Goal: Transaction & Acquisition: Purchase product/service

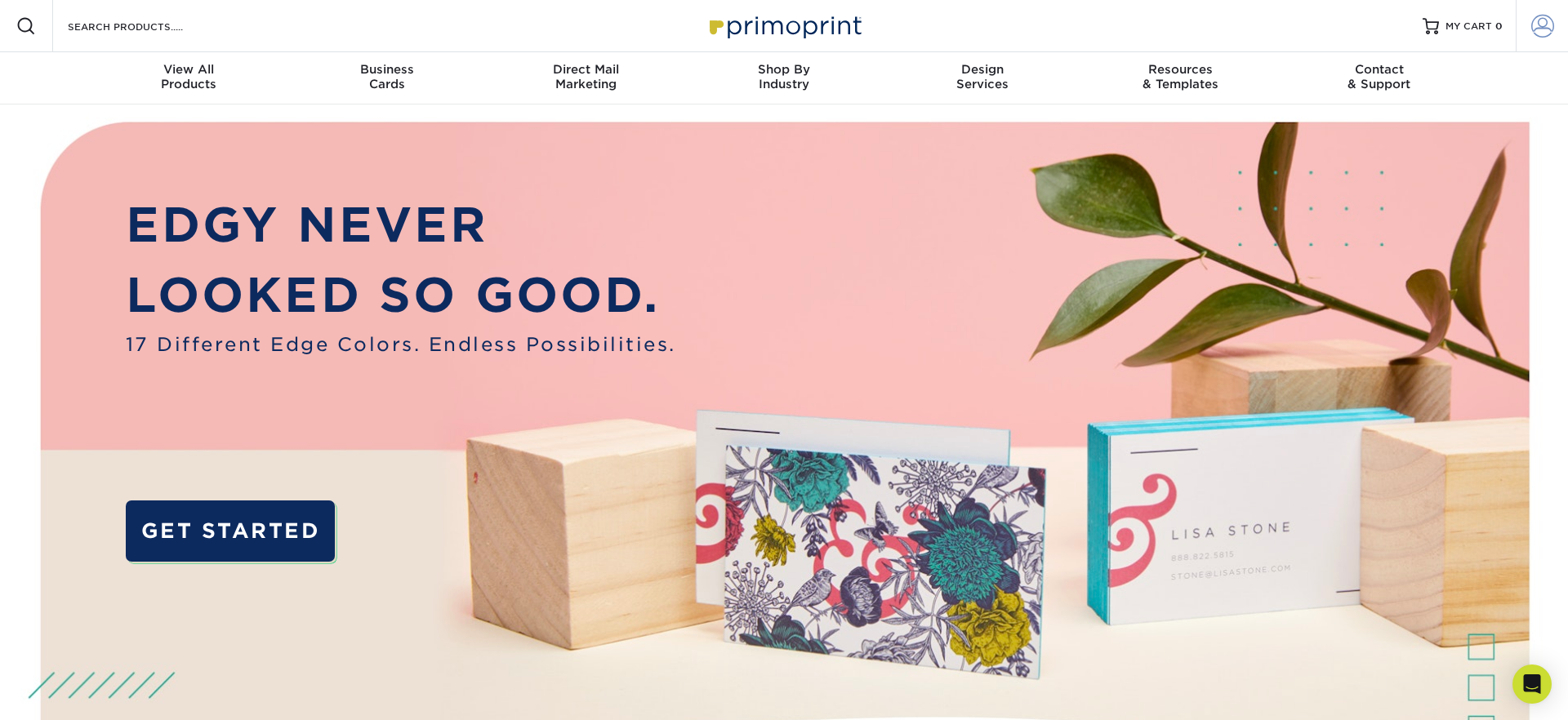
click at [1537, 24] on span at bounding box center [1542, 26] width 23 height 23
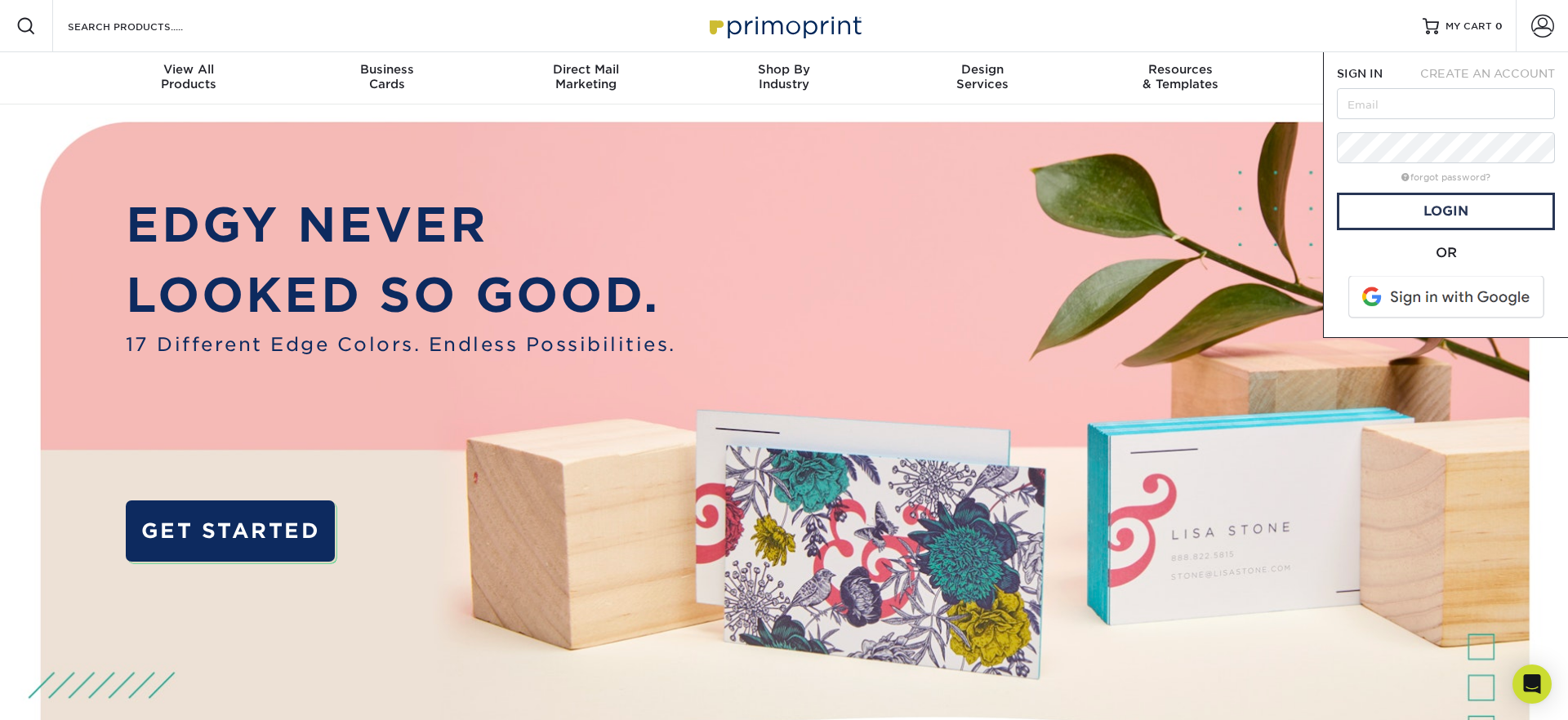
click at [1414, 289] on span at bounding box center [1447, 297] width 208 height 42
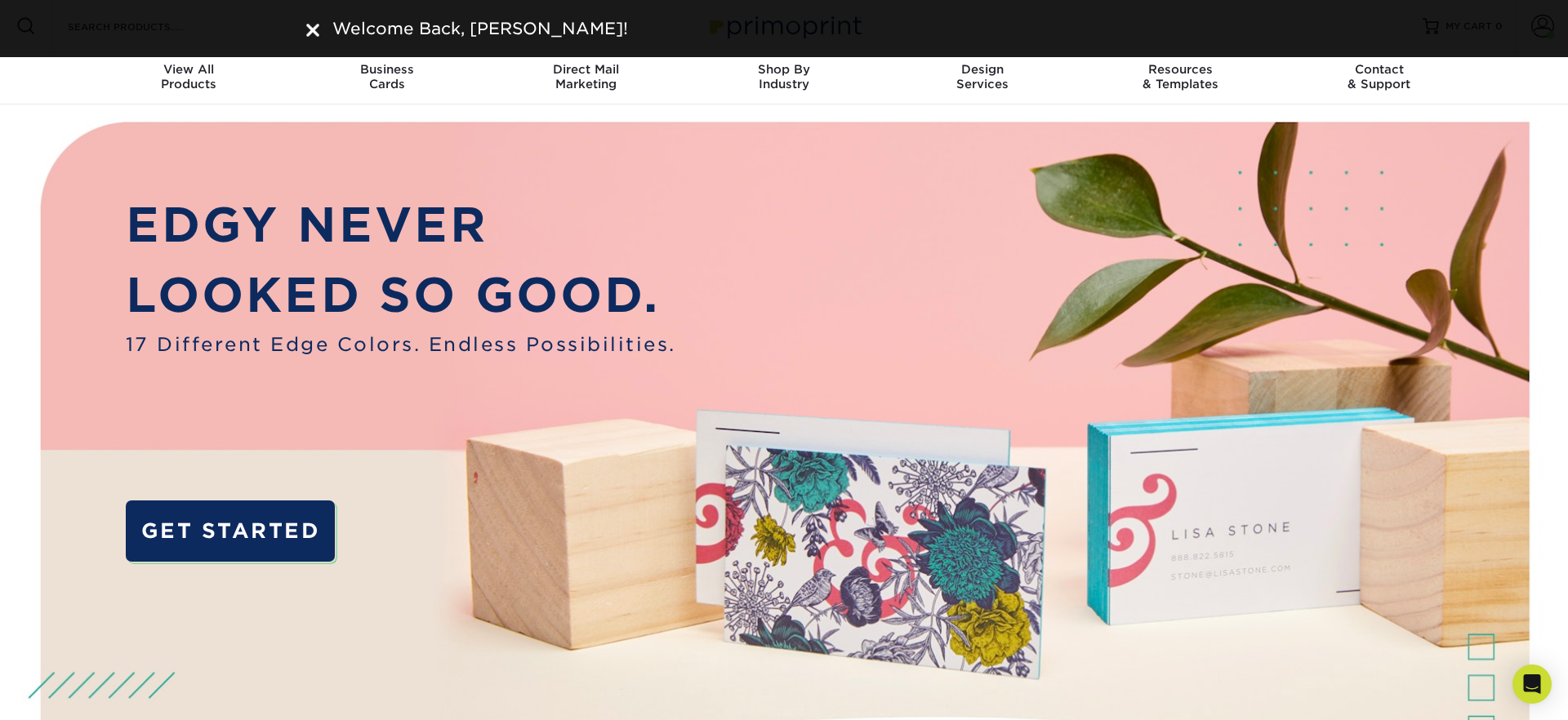
drag, startPoint x: 310, startPoint y: 32, endPoint x: 583, endPoint y: 4, distance: 274.4
click at [310, 32] on img at bounding box center [312, 30] width 13 height 13
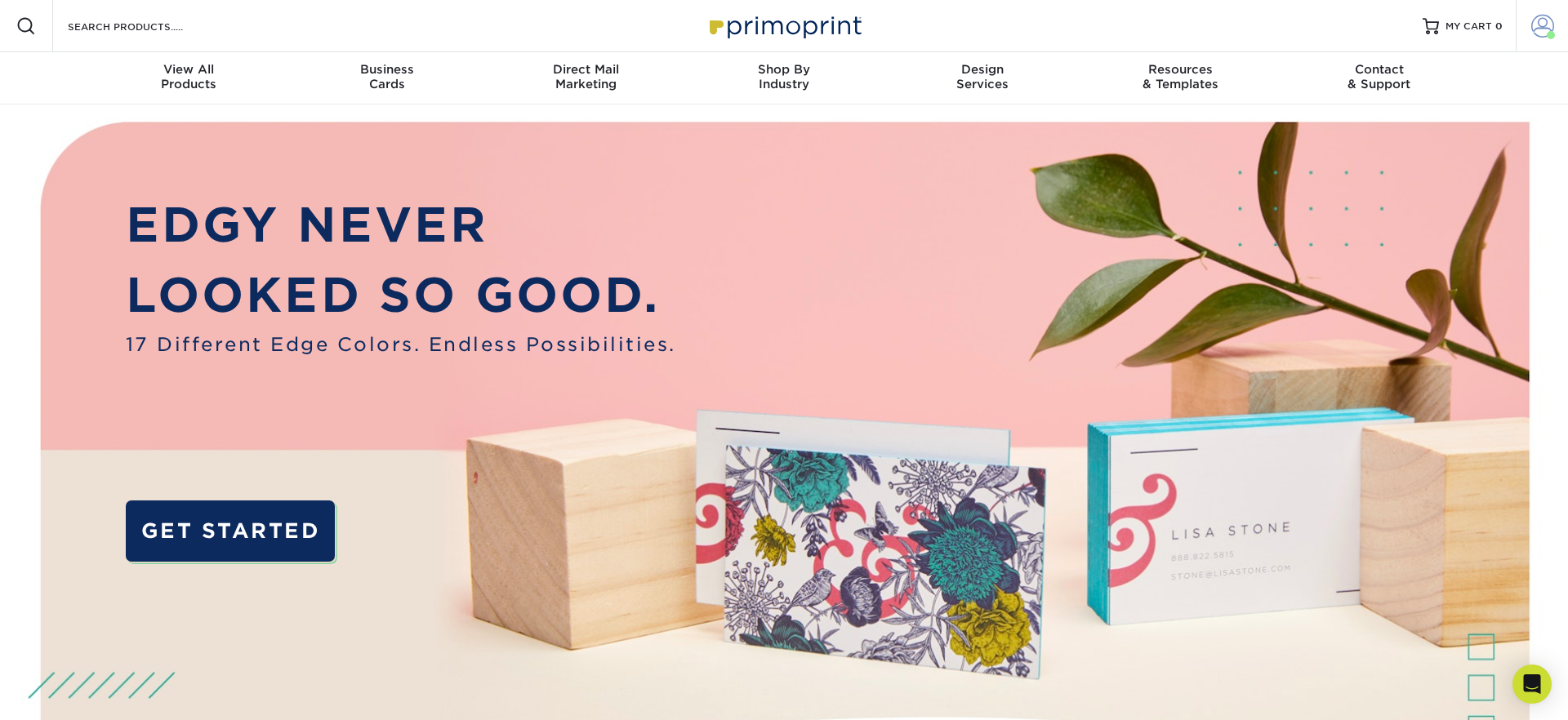
click at [1547, 25] on span at bounding box center [1542, 26] width 23 height 23
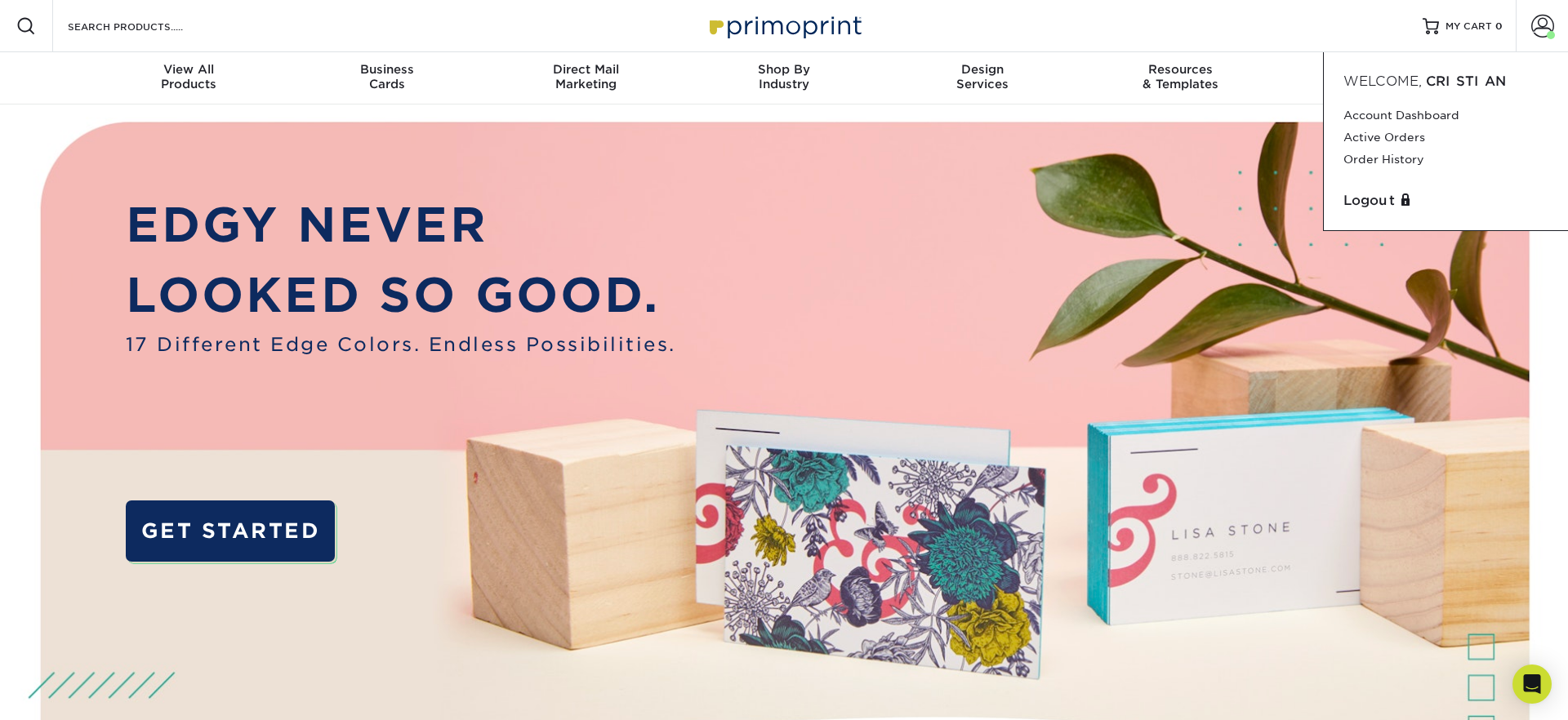
drag, startPoint x: 1214, startPoint y: 267, endPoint x: 1223, endPoint y: 241, distance: 27.5
click at [1214, 267] on img at bounding box center [784, 492] width 1552 height 776
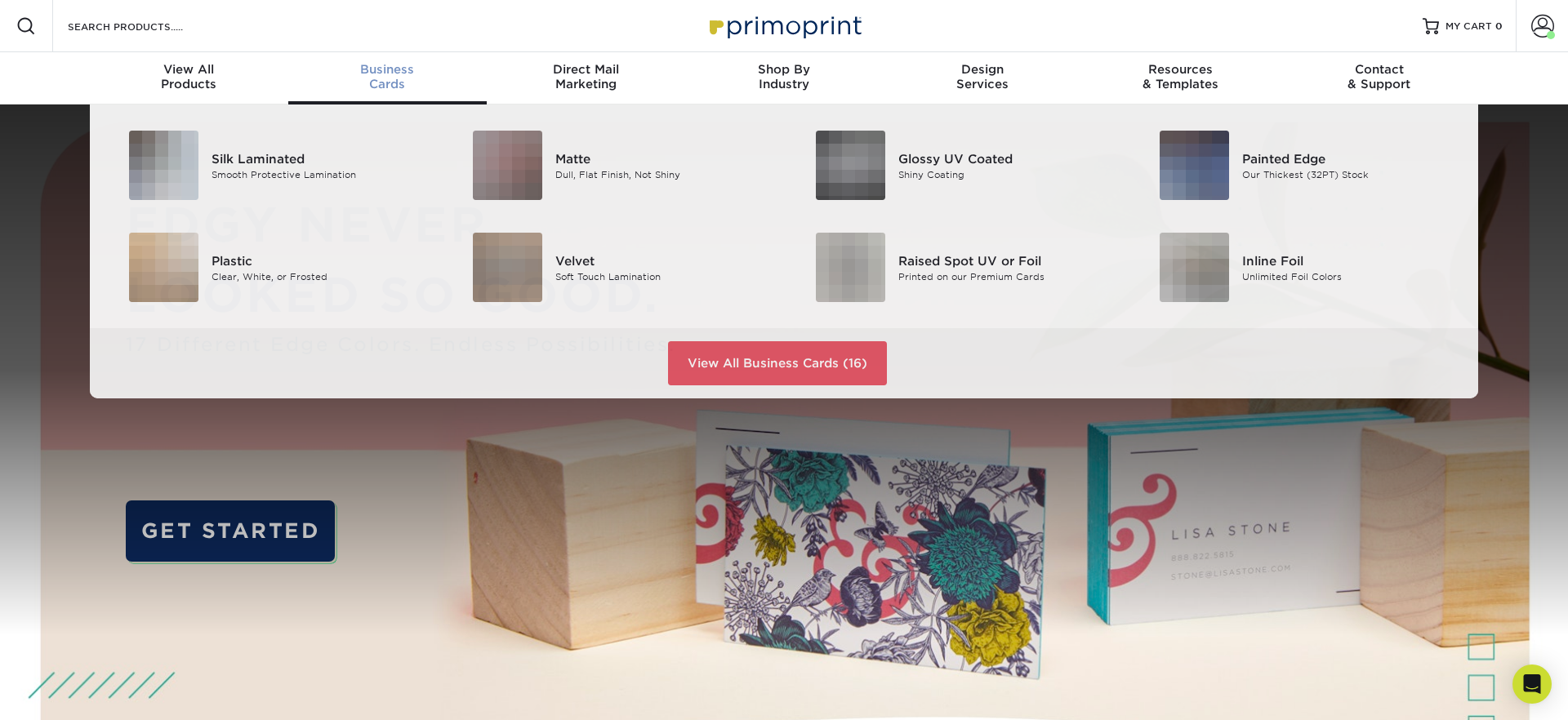
click at [383, 74] on span "Business" at bounding box center [387, 70] width 199 height 15
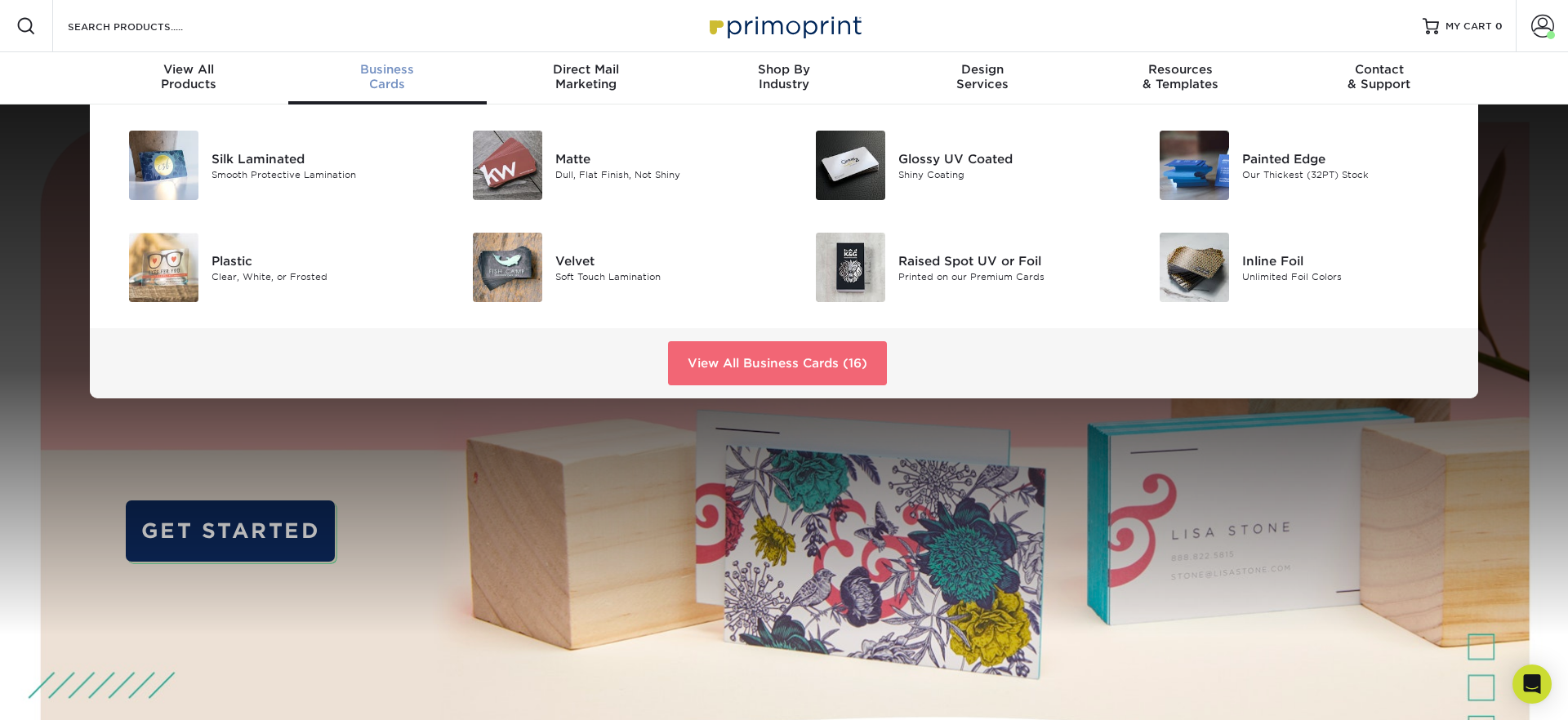
click at [772, 364] on link "View All Business Cards (16)" at bounding box center [777, 364] width 219 height 44
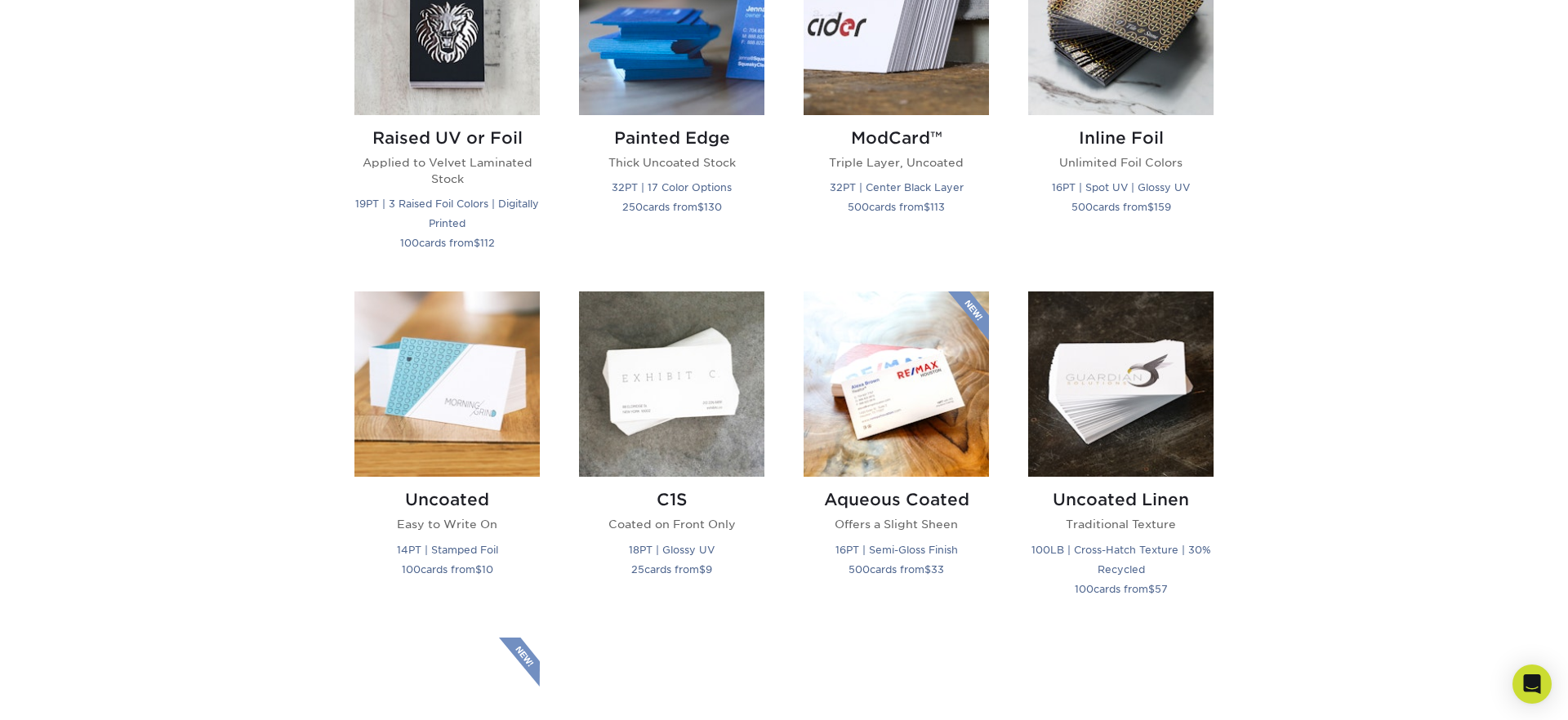
scroll to position [1235, 0]
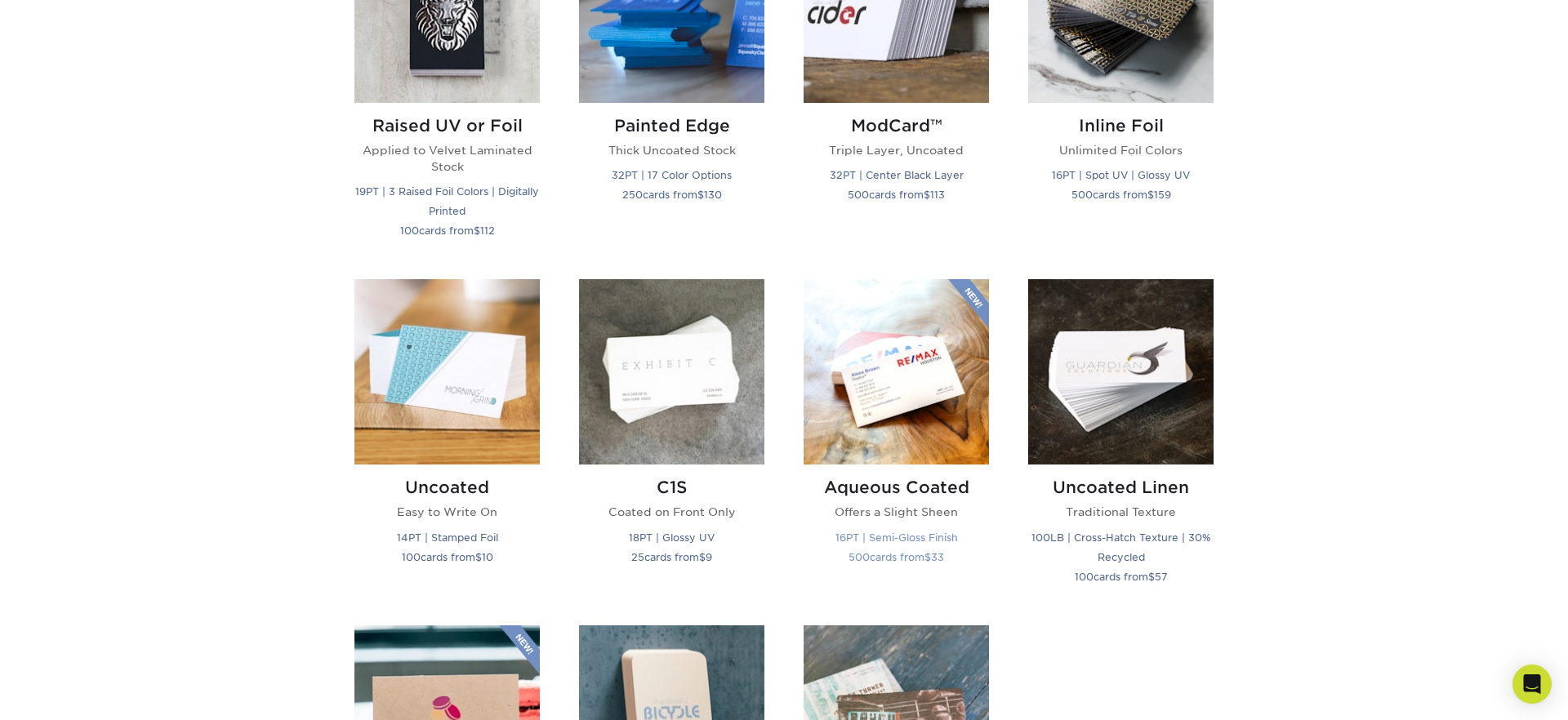
click at [900, 398] on img at bounding box center [896, 372] width 185 height 185
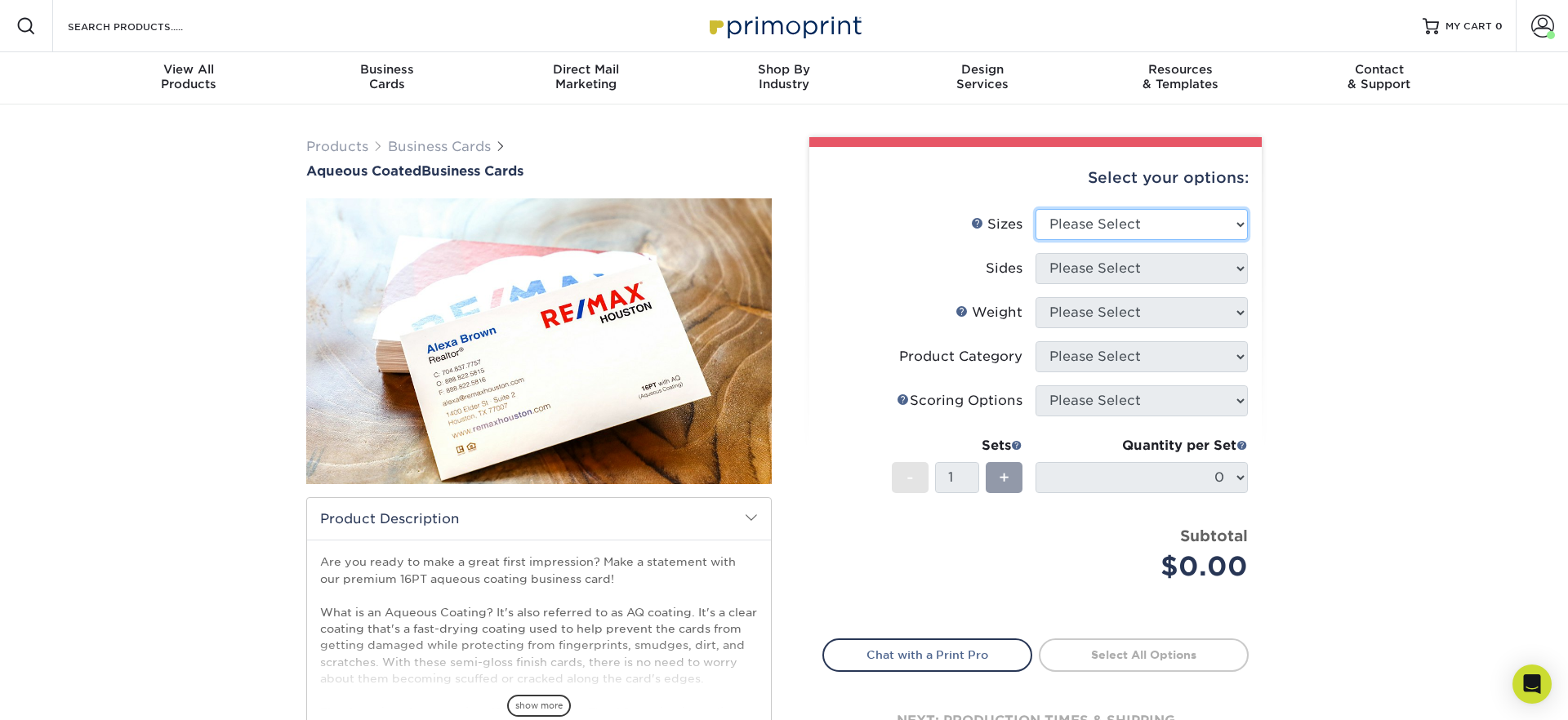
click at [1095, 226] on select "Please Select 1.5" x 3.5" - Mini 1.75" x 3.5" - Mini 2" x 3" - Mini 2" x 3.5" -…" at bounding box center [1141, 224] width 212 height 31
select select "2.00x3.50"
click at [1035, 209] on select "Please Select 1.5" x 3.5" - Mini 1.75" x 3.5" - Mini 2" x 3" - Mini 2" x 3.5" -…" at bounding box center [1141, 224] width 212 height 31
click at [1092, 266] on select "Please Select Print Both Sides Print Front Only" at bounding box center [1141, 268] width 212 height 31
select select "13abbda7-1d64-4f25-8bb2-c179b224825d"
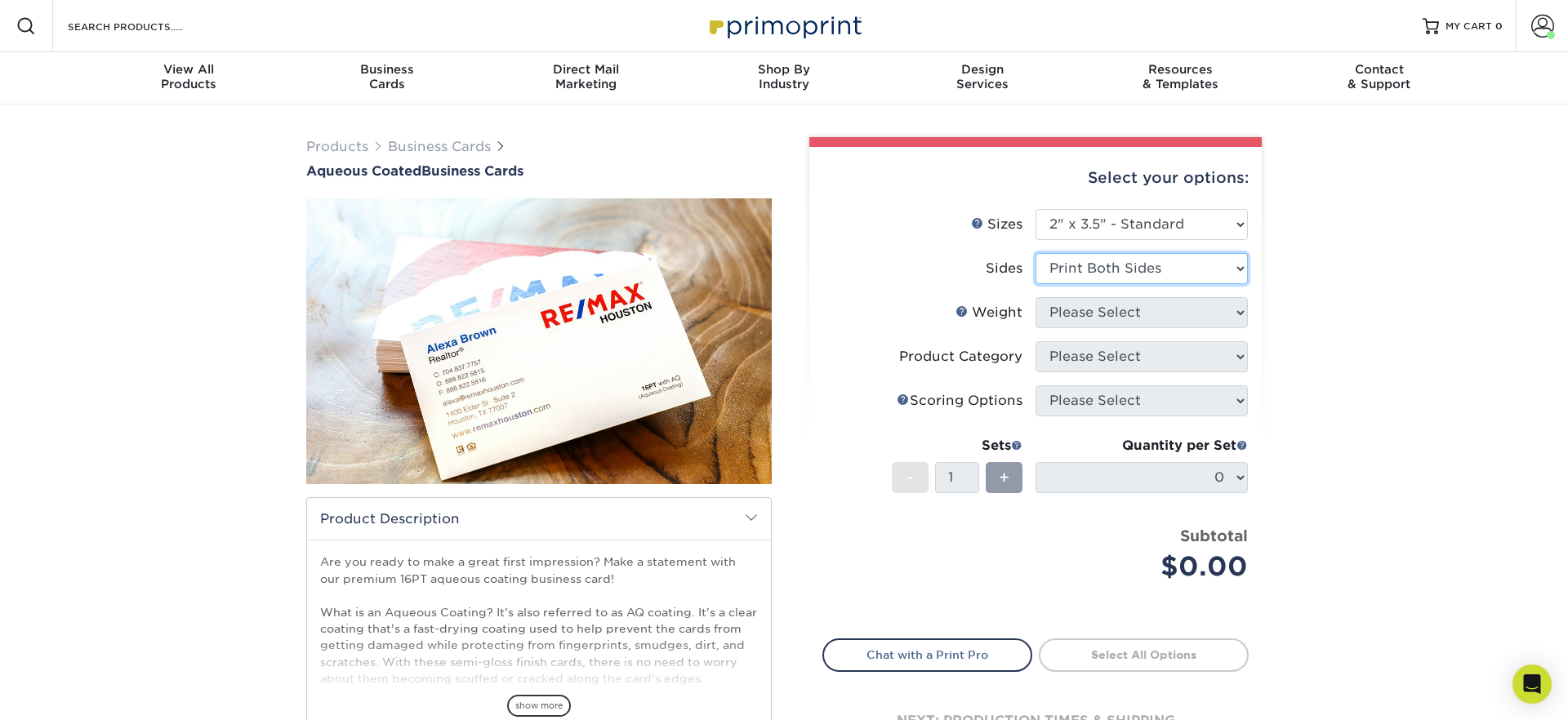
click at [1035, 253] on select "Please Select Print Both Sides Print Front Only" at bounding box center [1141, 268] width 212 height 31
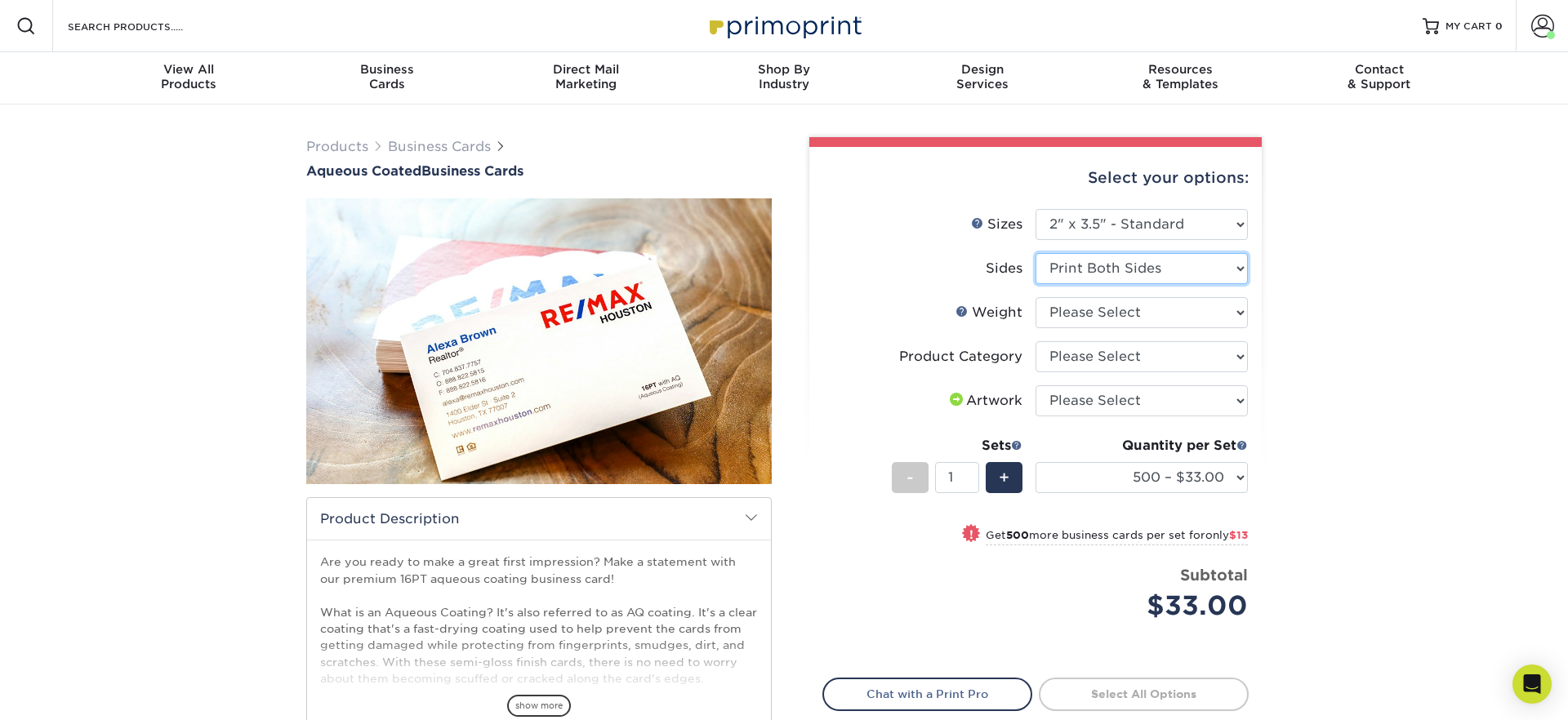
click at [1082, 270] on select "Please Select Print Both Sides Print Front Only" at bounding box center [1141, 268] width 212 height 31
click at [1035, 253] on select "Please Select Print Both Sides Print Front Only" at bounding box center [1141, 268] width 212 height 31
click at [1080, 308] on select "Please Select 16PT" at bounding box center [1141, 313] width 212 height 31
select select "16PT"
click at [1035, 298] on select "Please Select 16PT" at bounding box center [1141, 313] width 212 height 31
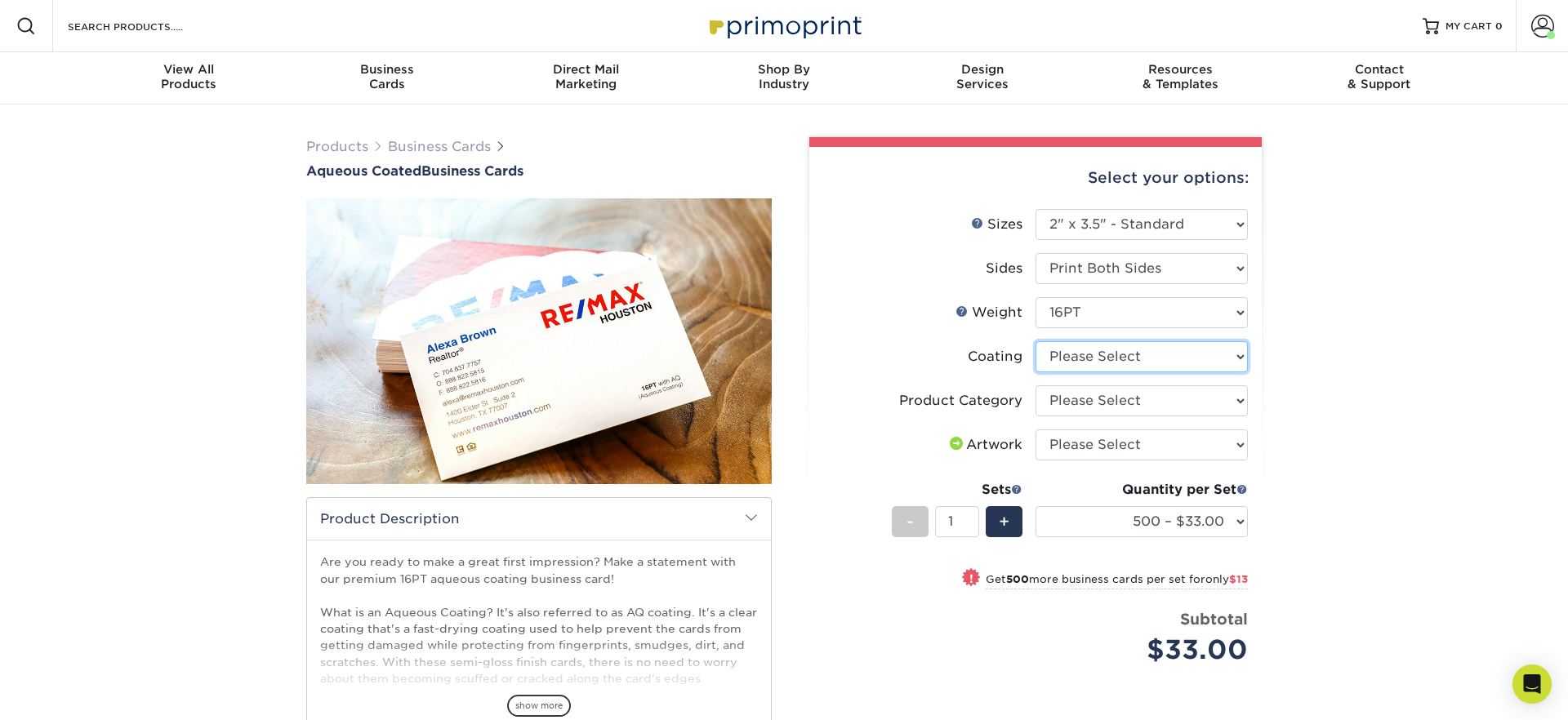
click at [1079, 362] on select at bounding box center [1141, 357] width 212 height 31
select select "d41dab50-ff65-4f4f-bb17-2afe4d36ae33"
click at [1035, 342] on select at bounding box center [1141, 357] width 212 height 31
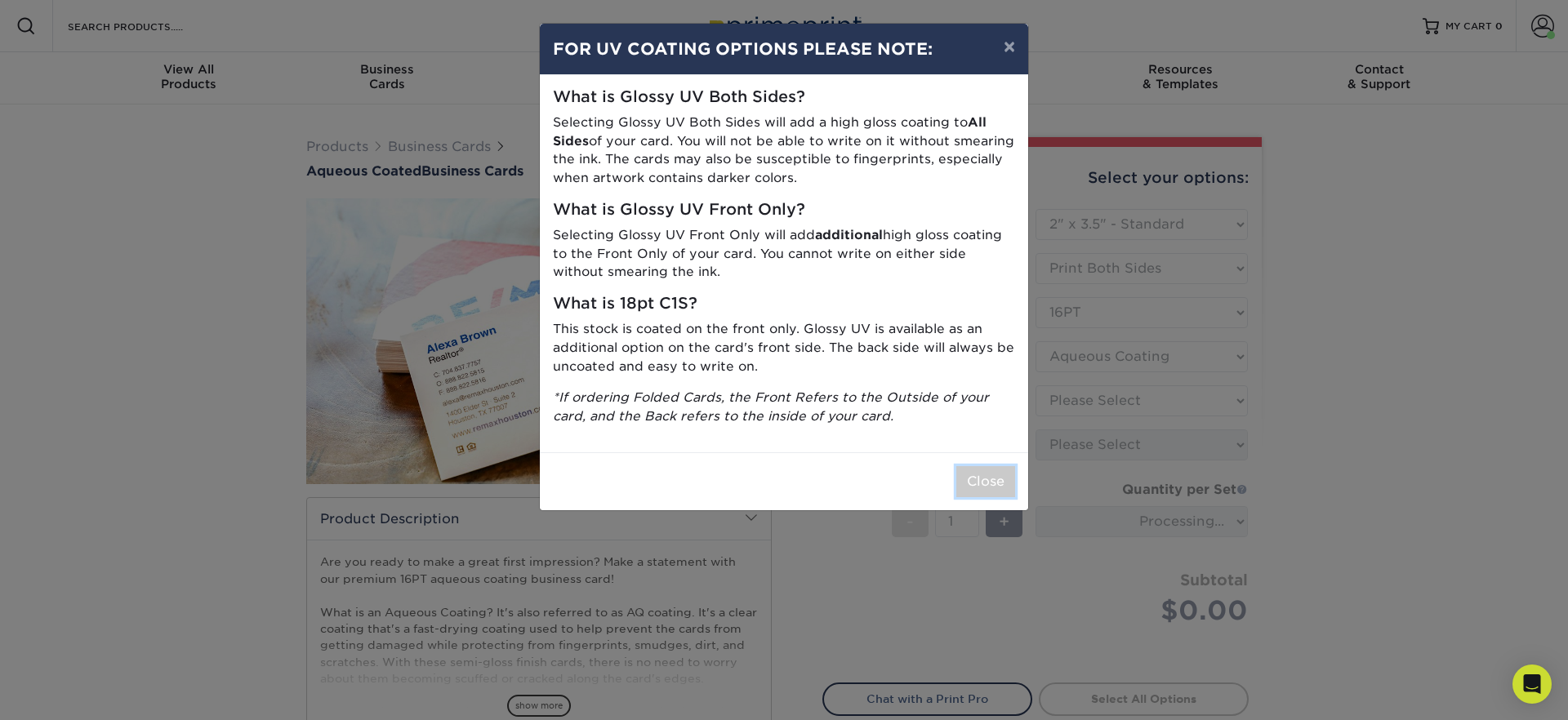
click at [979, 480] on button "Close" at bounding box center [985, 482] width 59 height 31
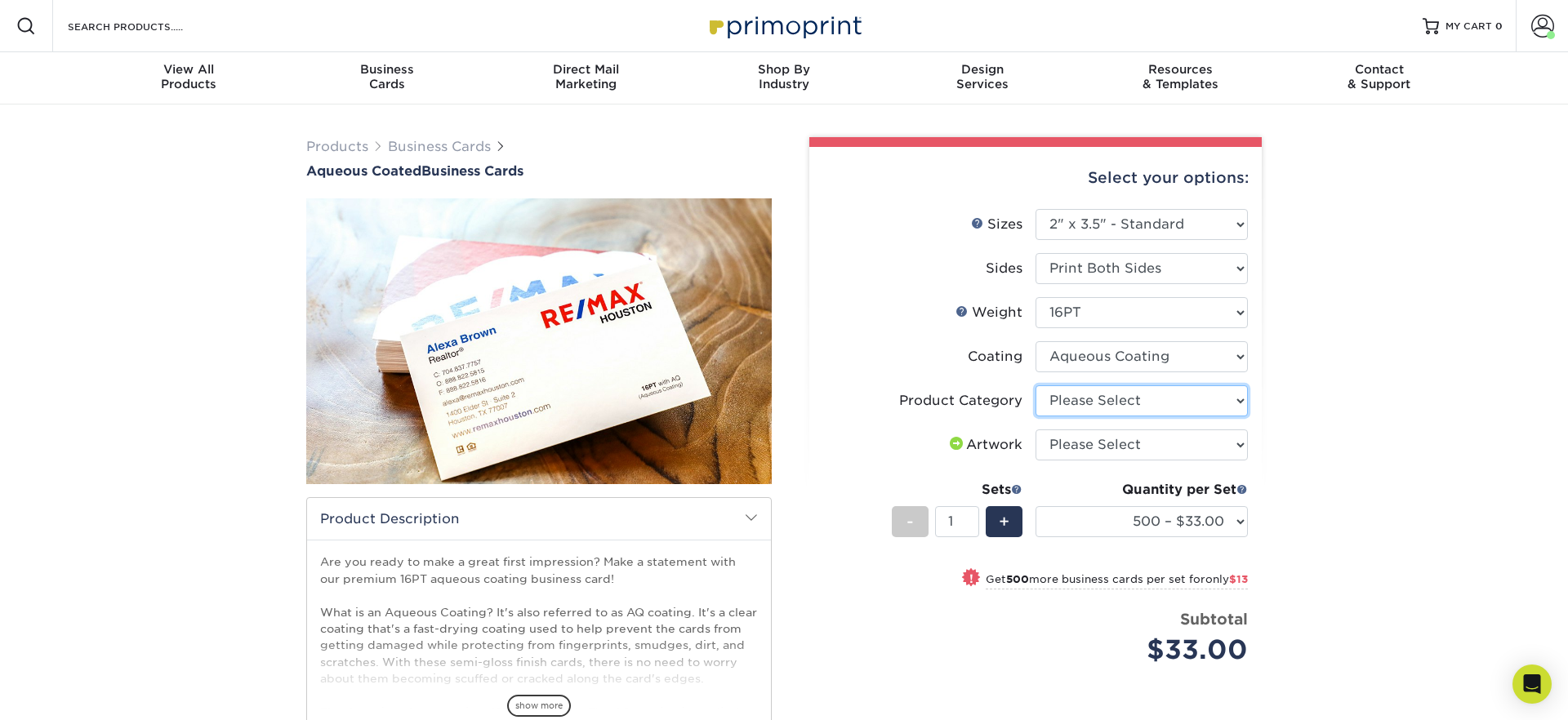
click at [1103, 403] on select "Please Select Business Cards" at bounding box center [1141, 401] width 212 height 31
select select "3b5148f1-0588-4f88-a218-97bcfdce65c1"
click at [1035, 386] on select "Please Select Business Cards" at bounding box center [1141, 401] width 212 height 31
click at [1103, 447] on select "Please Select I will upload files I need a design - $100" at bounding box center [1141, 445] width 212 height 31
select select "upload"
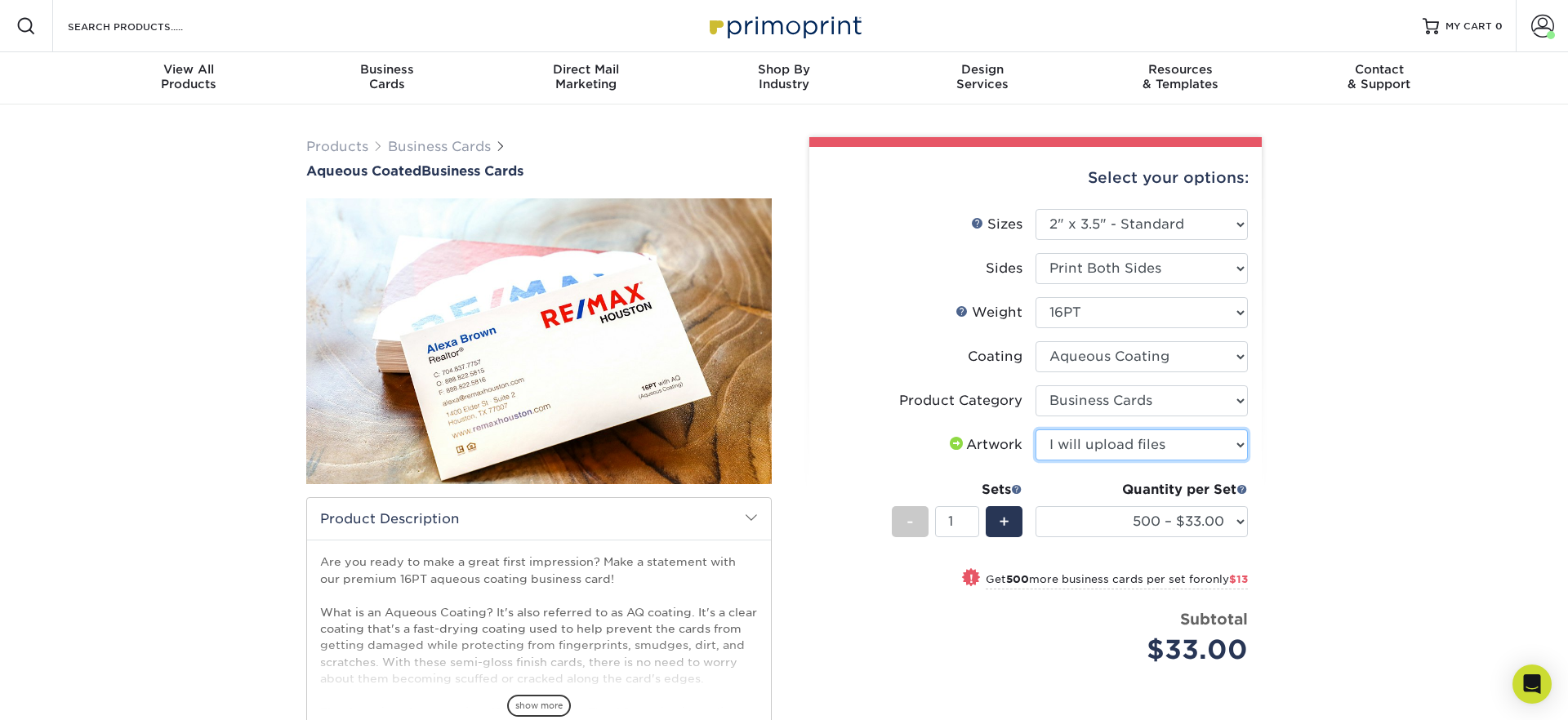
click at [1035, 430] on select "Please Select I will upload files I need a design - $100" at bounding box center [1141, 445] width 212 height 31
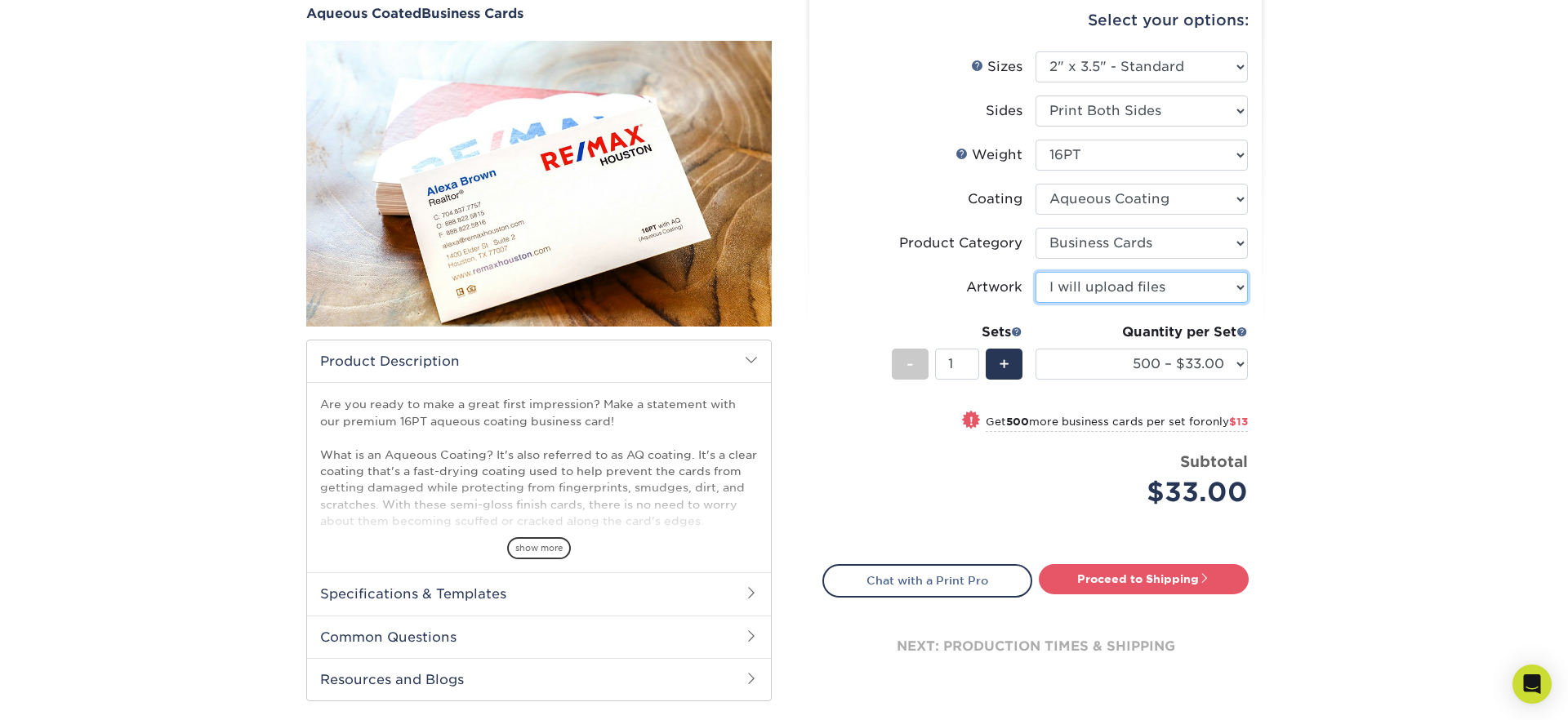
scroll to position [311, 0]
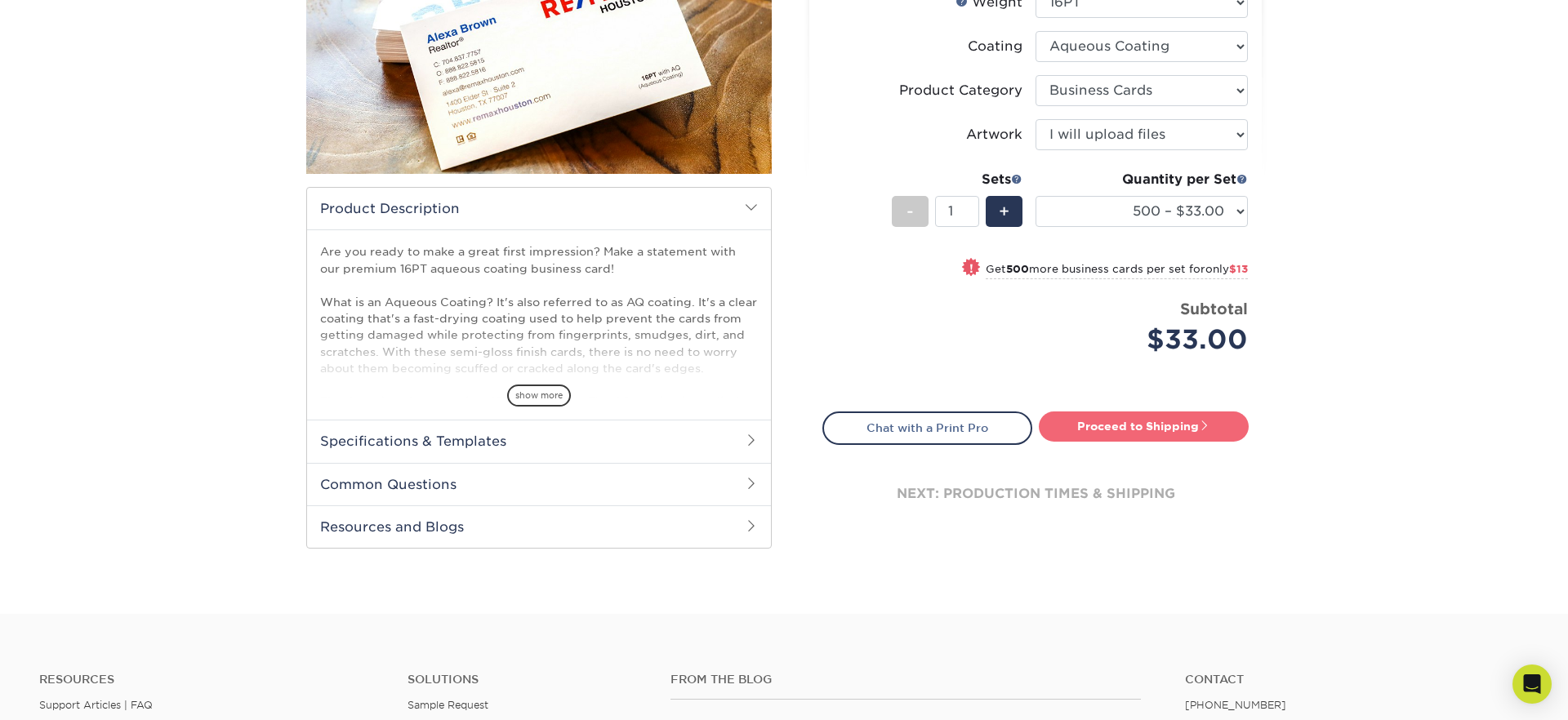
click at [1140, 426] on link "Proceed to Shipping" at bounding box center [1143, 426] width 210 height 29
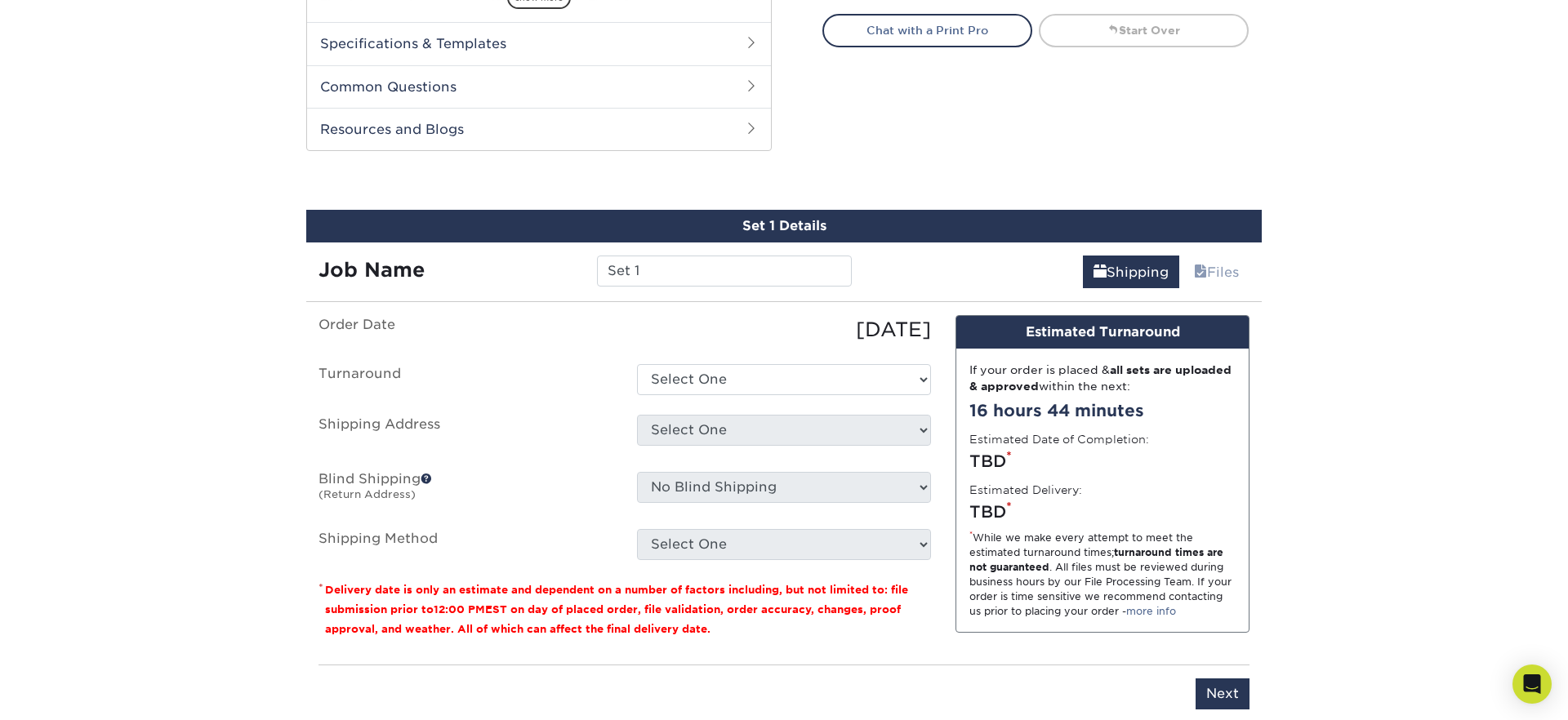
scroll to position [780, 0]
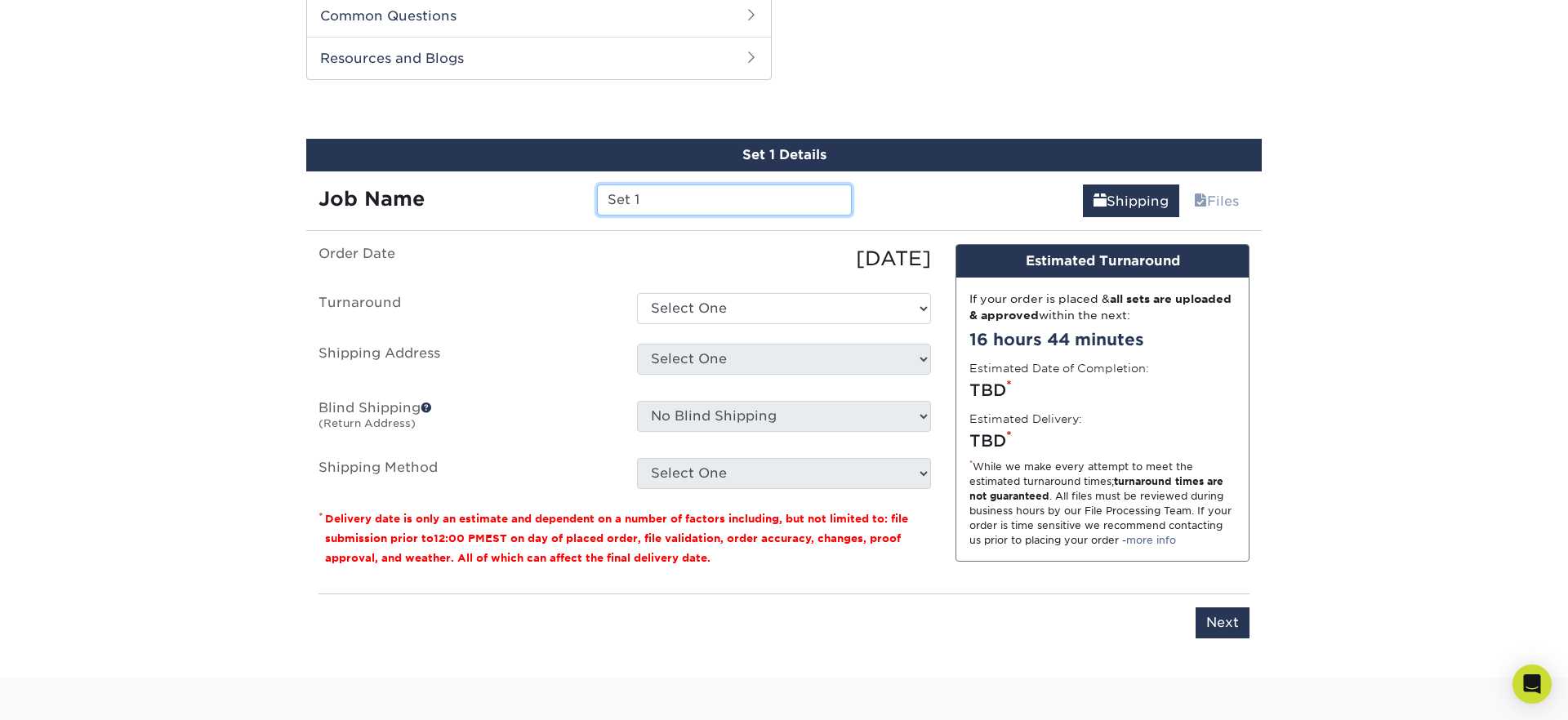
drag, startPoint x: 668, startPoint y: 200, endPoint x: 489, endPoint y: 191, distance: 179.2
click at [489, 191] on div "Job Name Set 1" at bounding box center [584, 200] width 558 height 31
type input "[PERSON_NAME]"
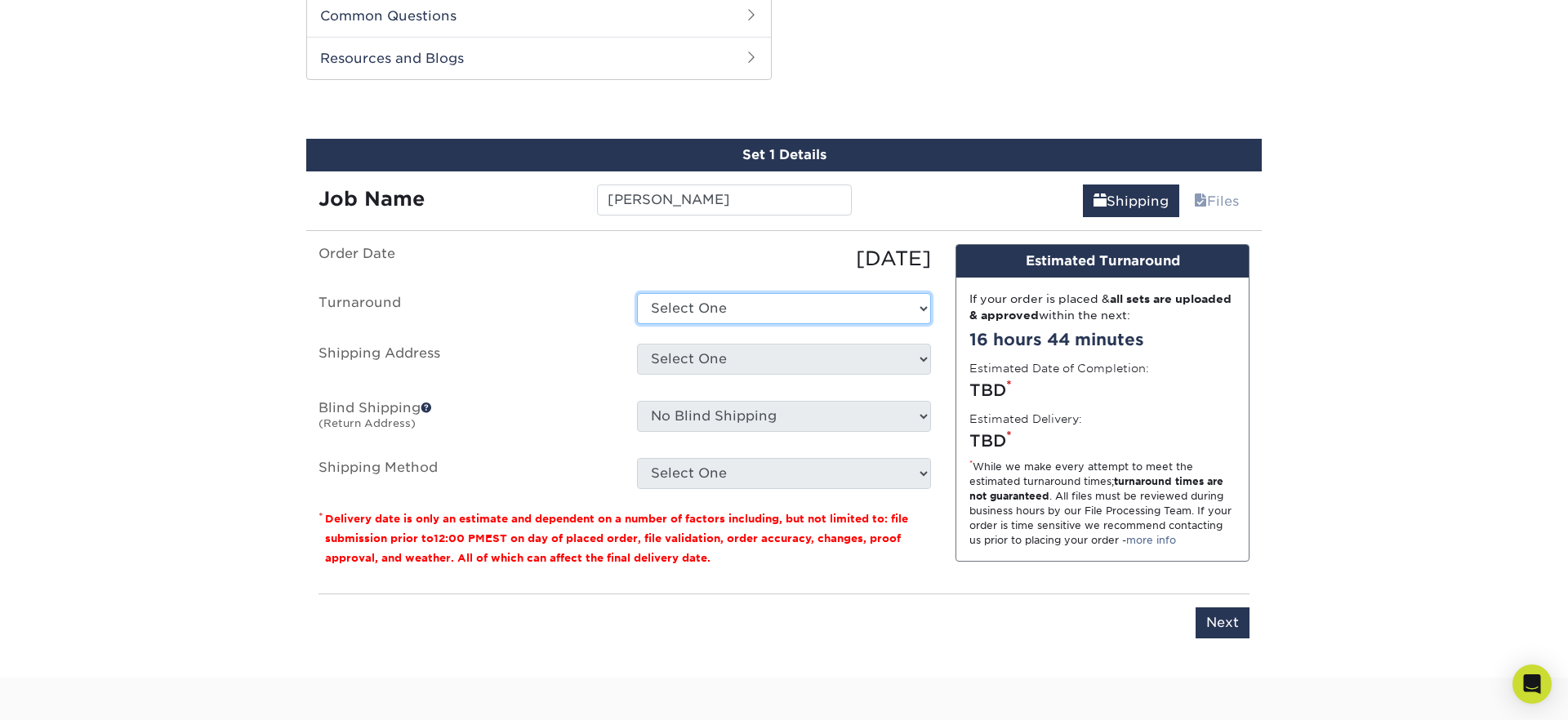
click at [747, 305] on select "Select One 2-4 Business Days 2 Day Next Business Day" at bounding box center [783, 309] width 294 height 31
select select "6247fa13-6ec4-4bd5-81ce-27fae4b5d043"
click at [637, 293] on select "Select One 2-4 Business Days 2 Day Next Business Day" at bounding box center [783, 309] width 294 height 31
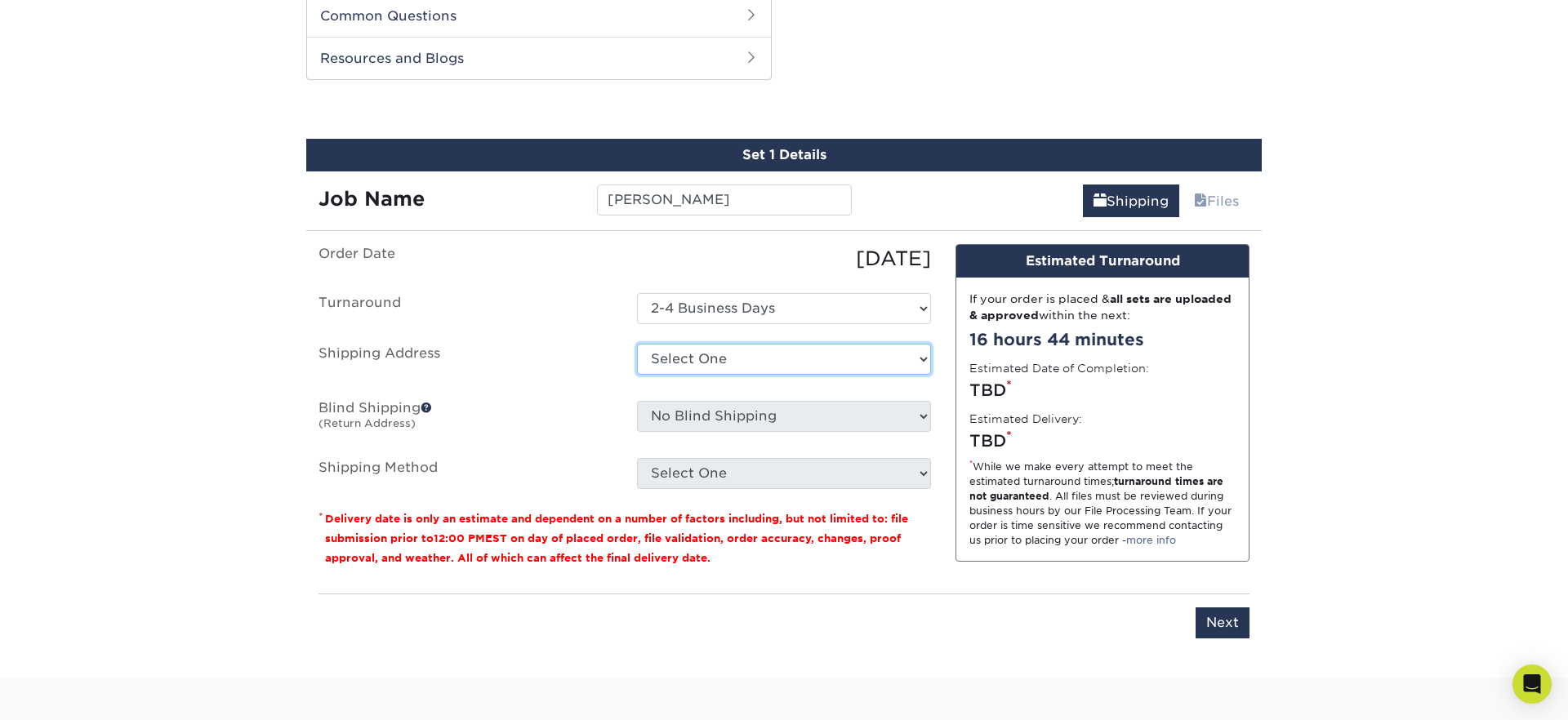
click at [771, 361] on select "Select One 176 S Mountain View Abraham Romero ACO GENERAL CONSTRUCTION Adrian M…" at bounding box center [783, 359] width 294 height 31
select select "278532"
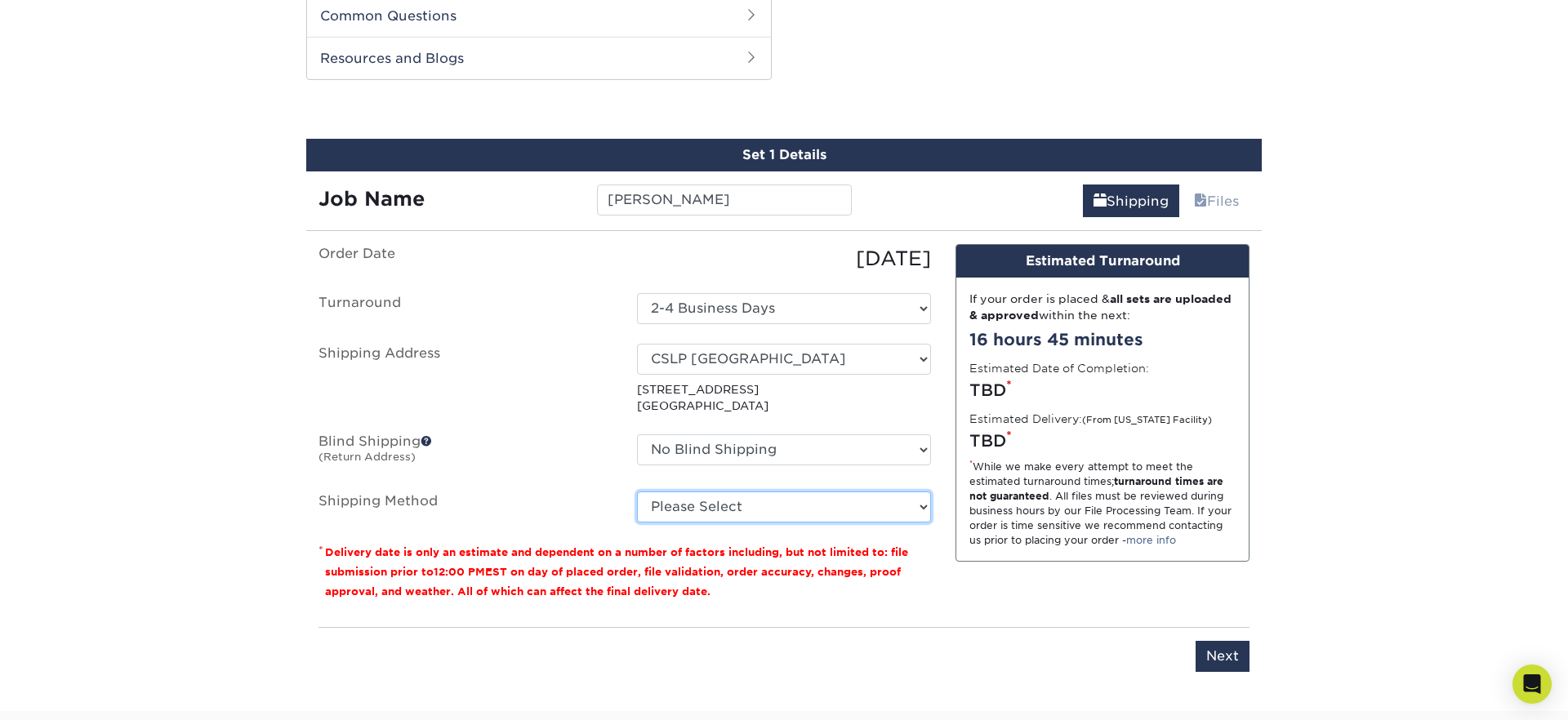
click at [682, 504] on select "Please Select Ground Shipping (+$8.96) 3 Day Shipping Service (+$15.34) 2 Day A…" at bounding box center [783, 507] width 294 height 31
select select "03"
click at [637, 492] on select "Please Select Ground Shipping (+$8.96) 3 Day Shipping Service (+$15.34) 2 Day A…" at bounding box center [783, 507] width 294 height 31
click at [1042, 606] on div "Design Estimated Turnaround If your order is placed & all sets are uploaded & a…" at bounding box center [1103, 430] width 319 height 370
click at [1225, 658] on input "Next" at bounding box center [1222, 657] width 54 height 31
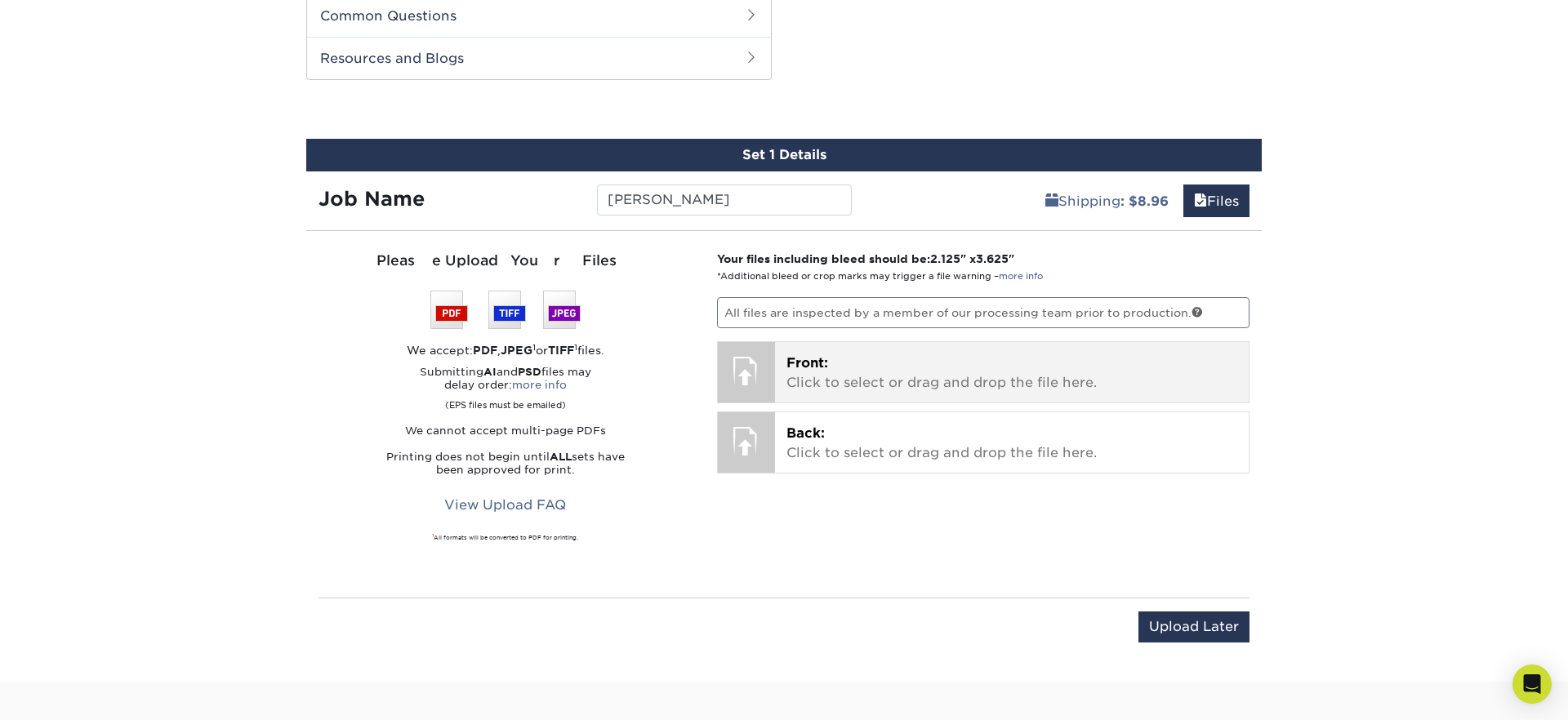
click at [818, 364] on span "Front:" at bounding box center [807, 363] width 41 height 16
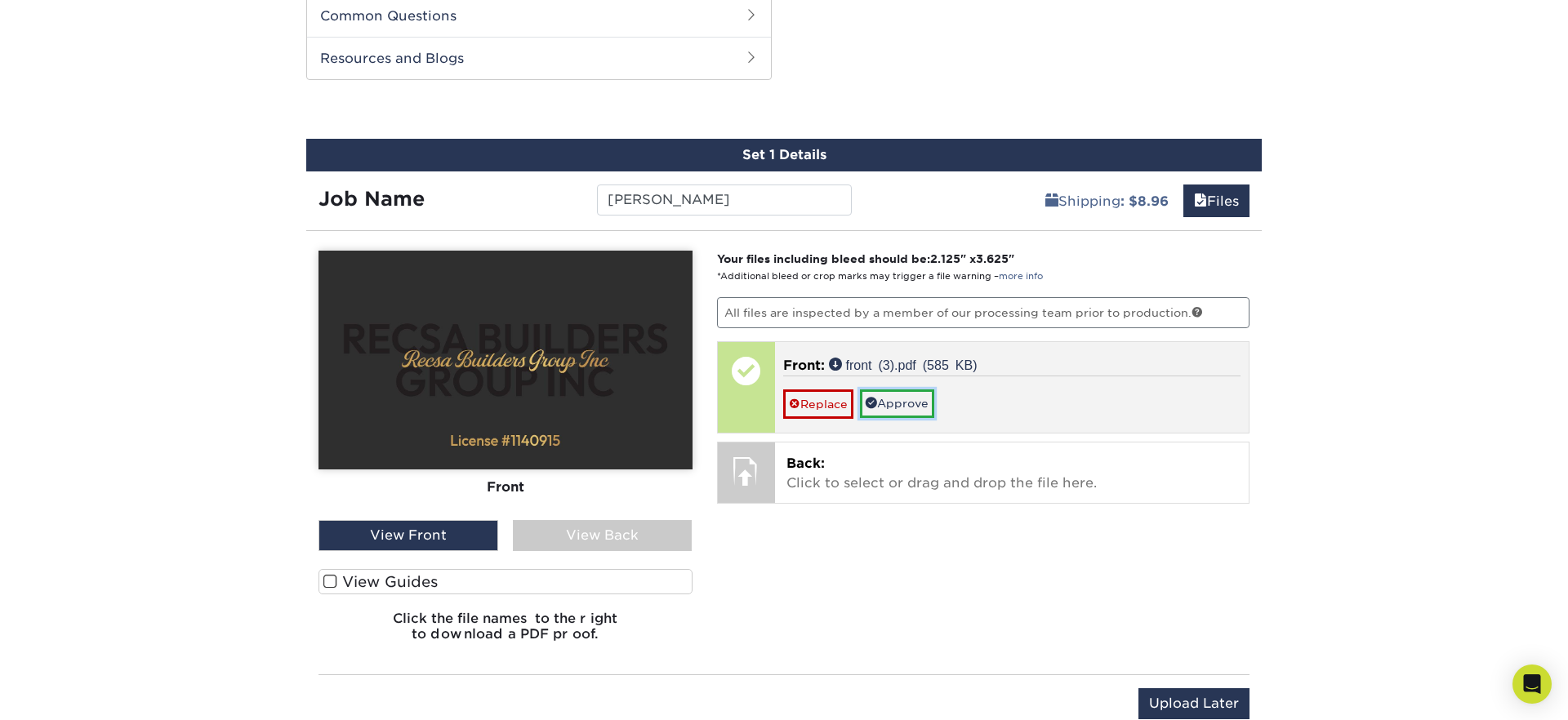
click at [881, 401] on link "Approve" at bounding box center [897, 403] width 74 height 27
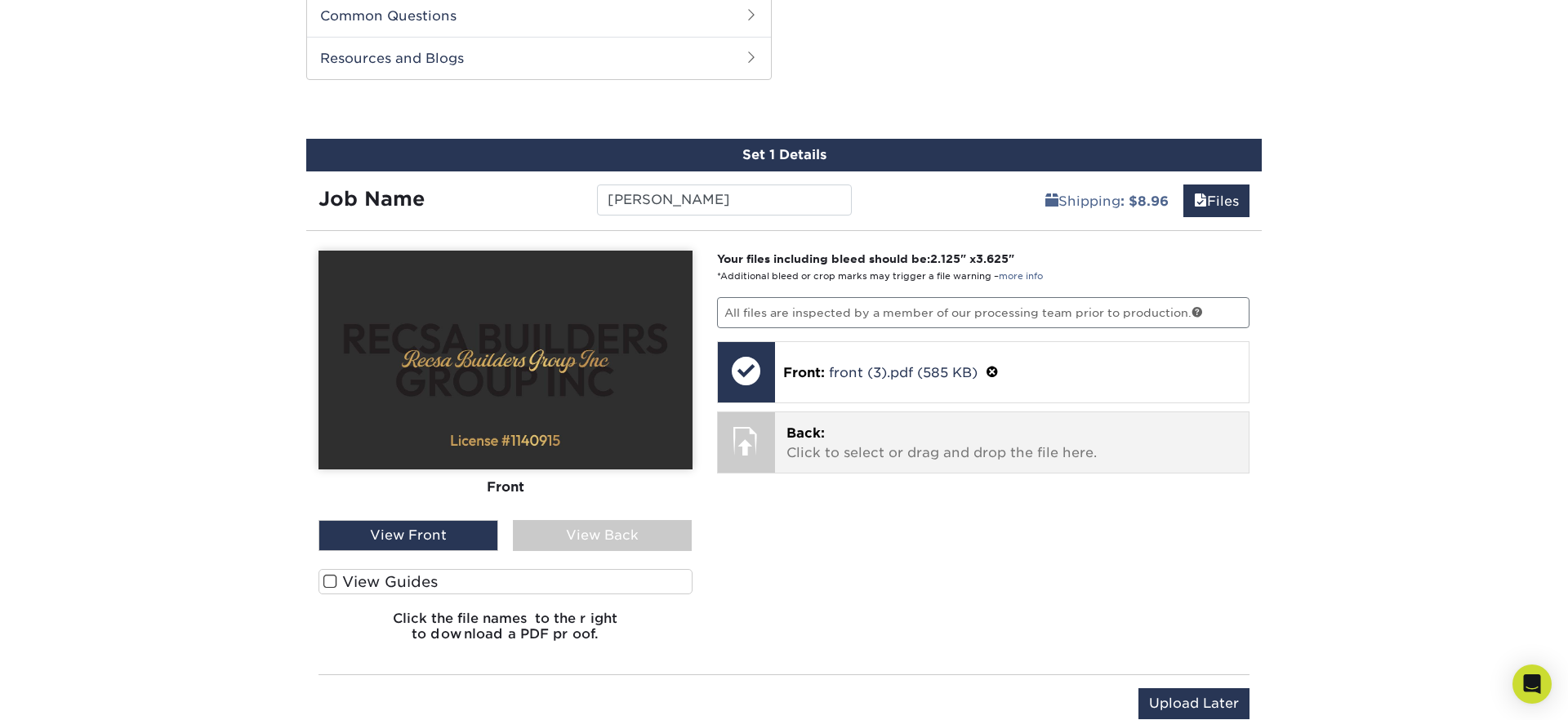
click at [865, 429] on p "Back: Click to select or drag and drop the file here." at bounding box center [1012, 443] width 452 height 39
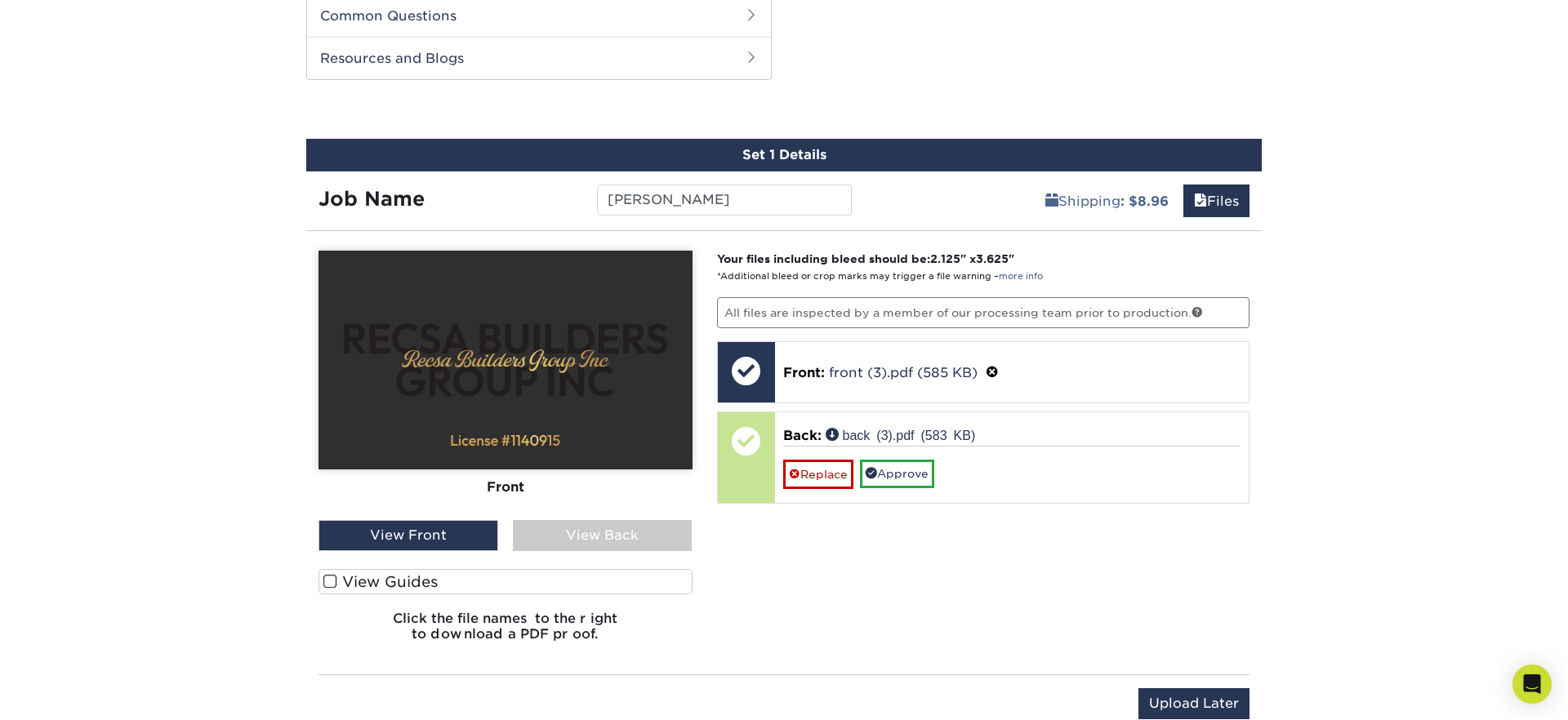
click at [618, 542] on div "View Back" at bounding box center [603, 536] width 180 height 31
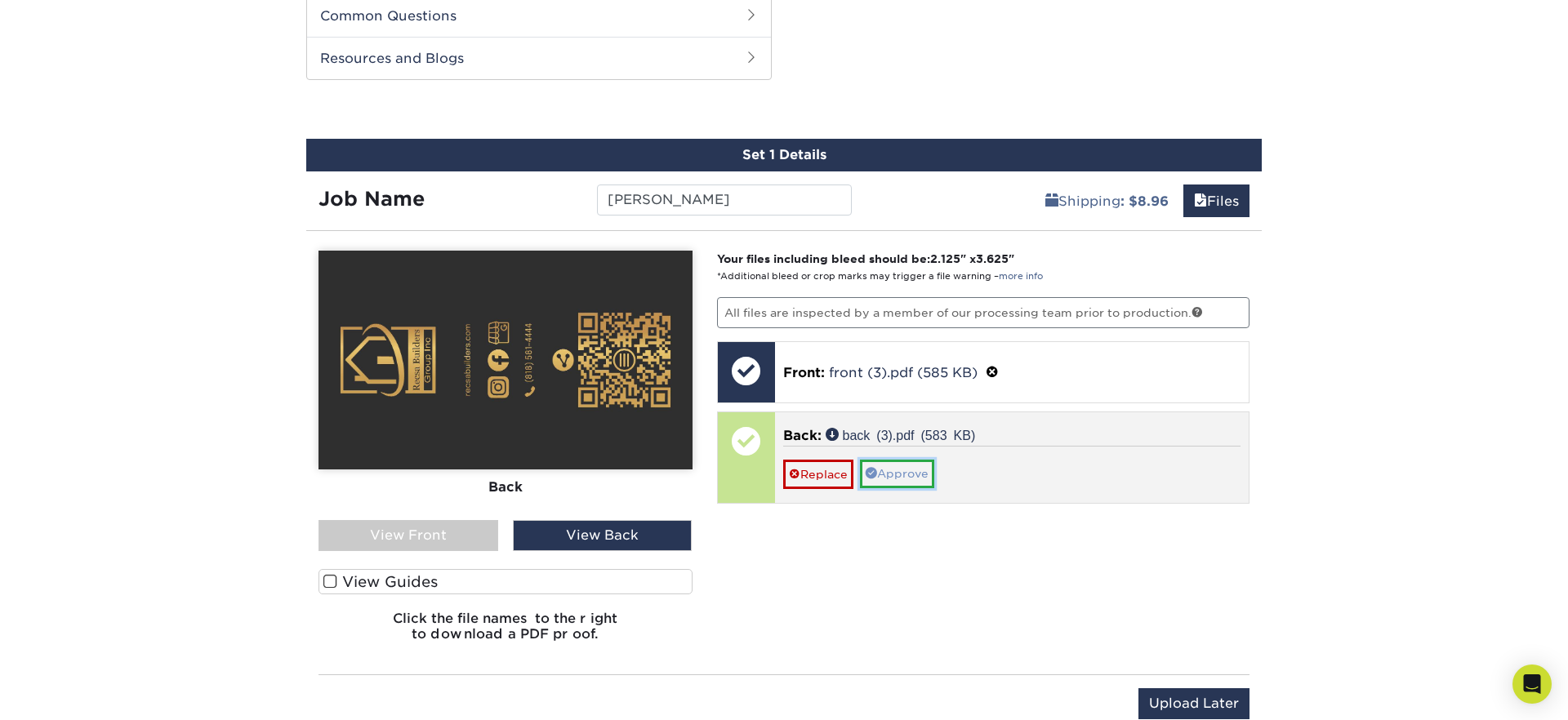
click at [919, 468] on link "Approve" at bounding box center [897, 474] width 74 height 27
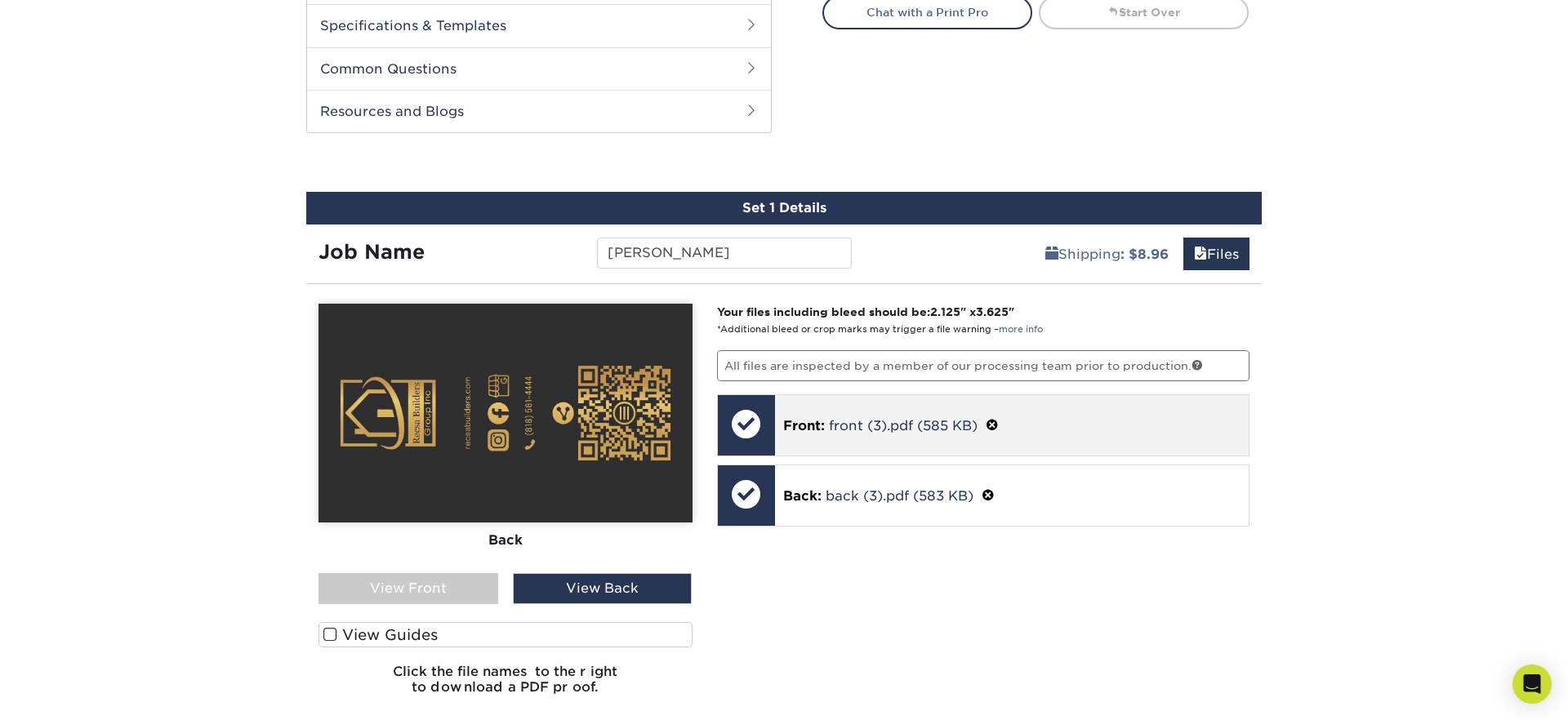
scroll to position [937, 0]
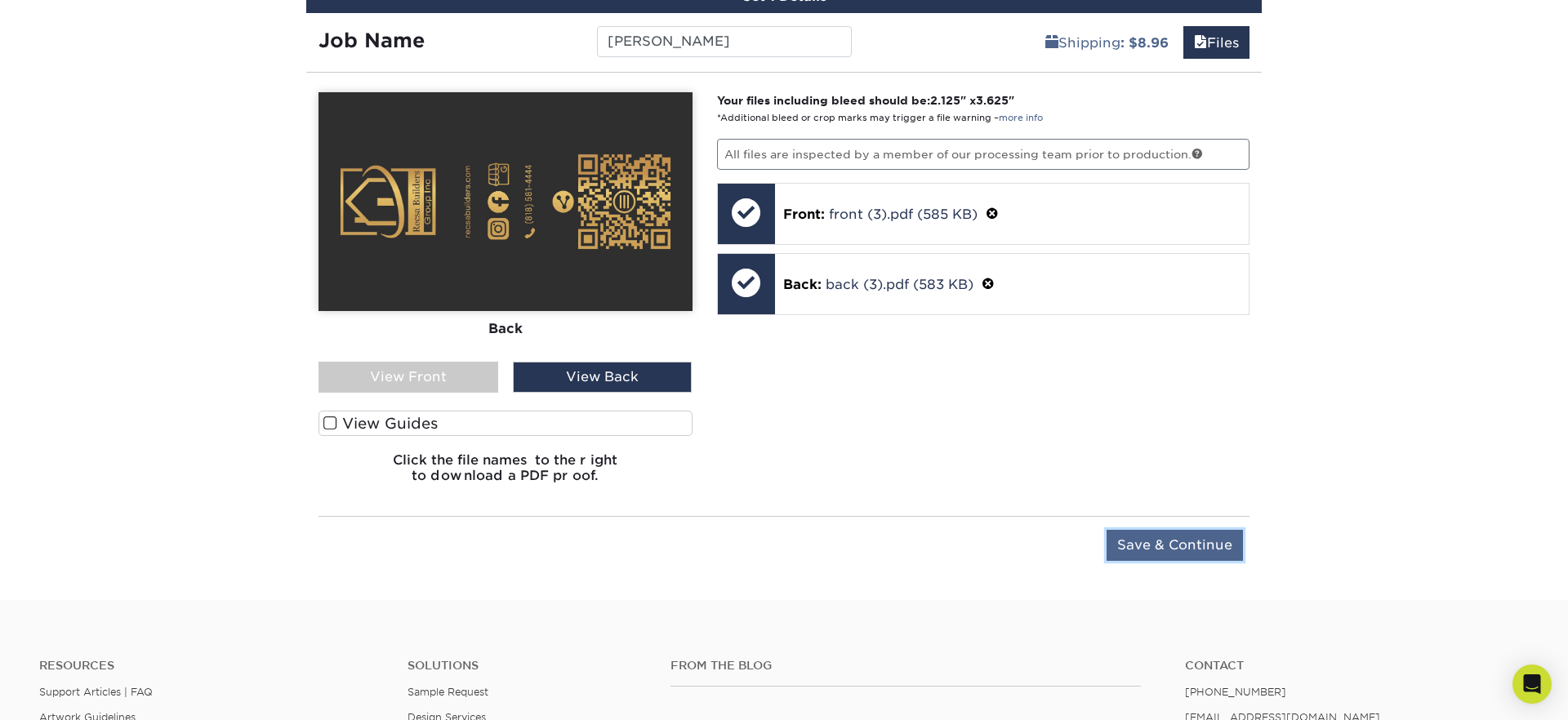
click at [1182, 547] on input "Save & Continue" at bounding box center [1174, 546] width 136 height 31
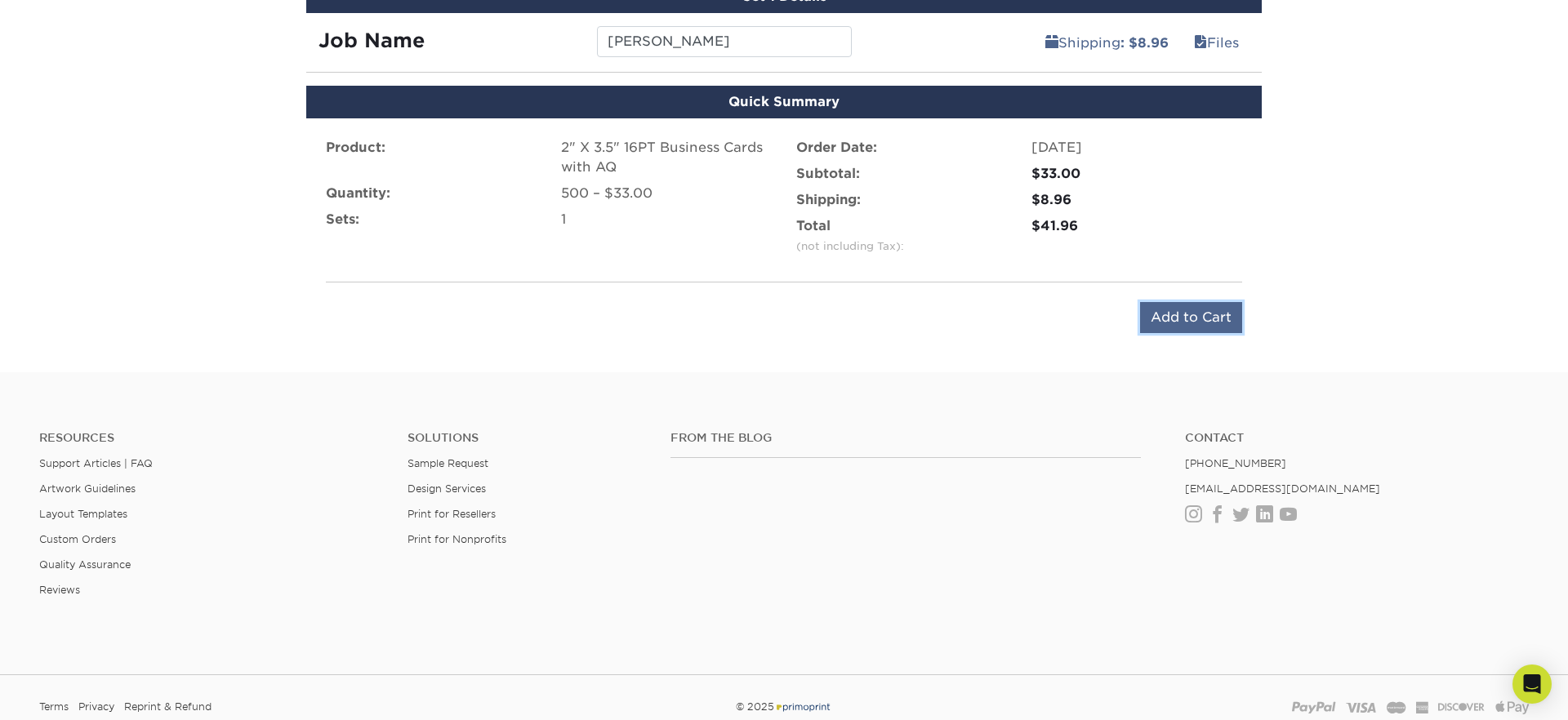
click at [1189, 320] on input "Add to Cart" at bounding box center [1191, 318] width 102 height 31
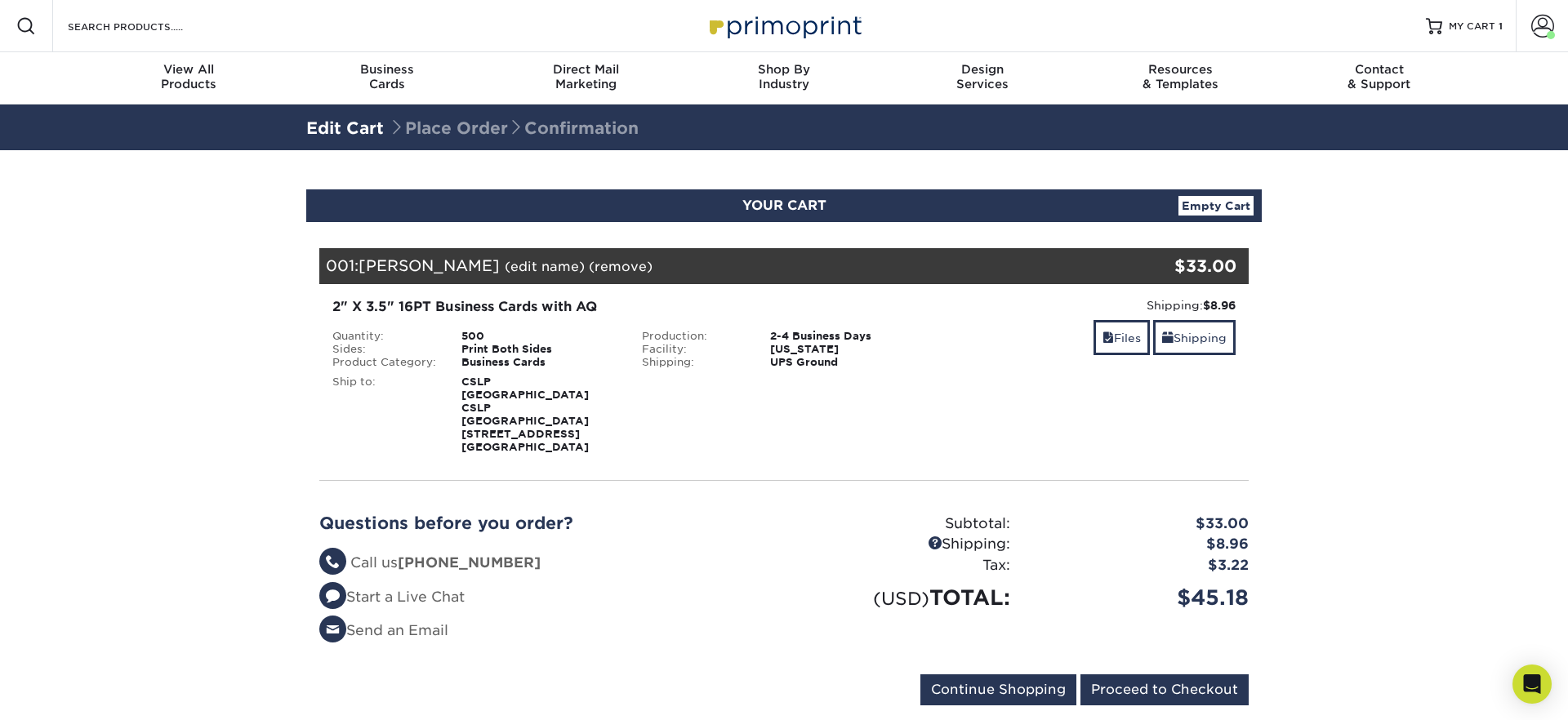
drag, startPoint x: 1377, startPoint y: 597, endPoint x: 1333, endPoint y: 622, distance: 50.6
click at [1365, 605] on section "YOUR CART Empty Cart Your Cart is Empty View Account Active Orders Order Histor…" at bounding box center [784, 457] width 1568 height 614
click at [1136, 674] on input "Proceed to Checkout" at bounding box center [1164, 690] width 169 height 31
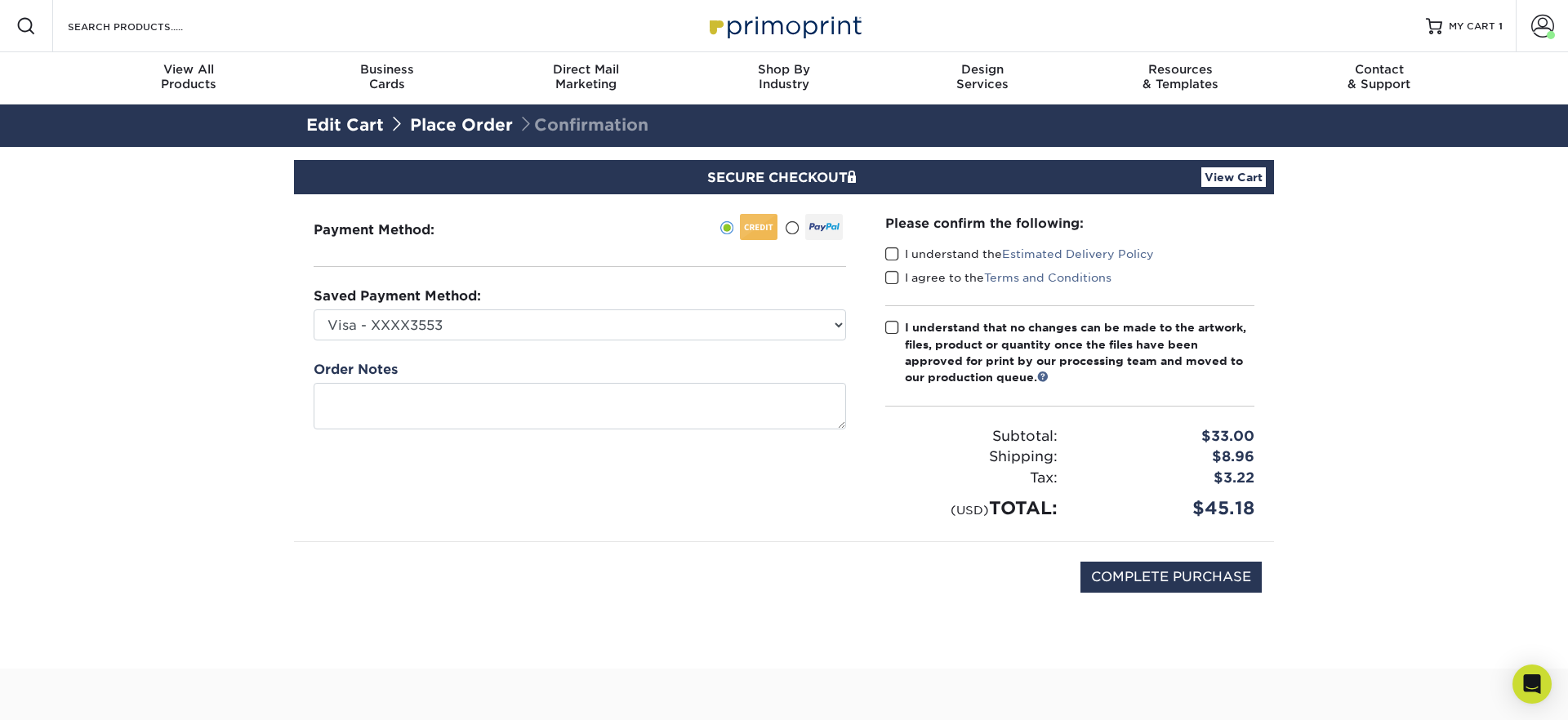
drag, startPoint x: 887, startPoint y: 248, endPoint x: 890, endPoint y: 270, distance: 22.2
click at [887, 248] on span at bounding box center [891, 254] width 14 height 16
click at [0, 0] on input "I understand the Estimated Delivery Policy" at bounding box center [0, 0] width 0 height 0
click at [890, 272] on span at bounding box center [891, 278] width 14 height 16
click at [0, 0] on input "I agree to the Terms and Conditions" at bounding box center [0, 0] width 0 height 0
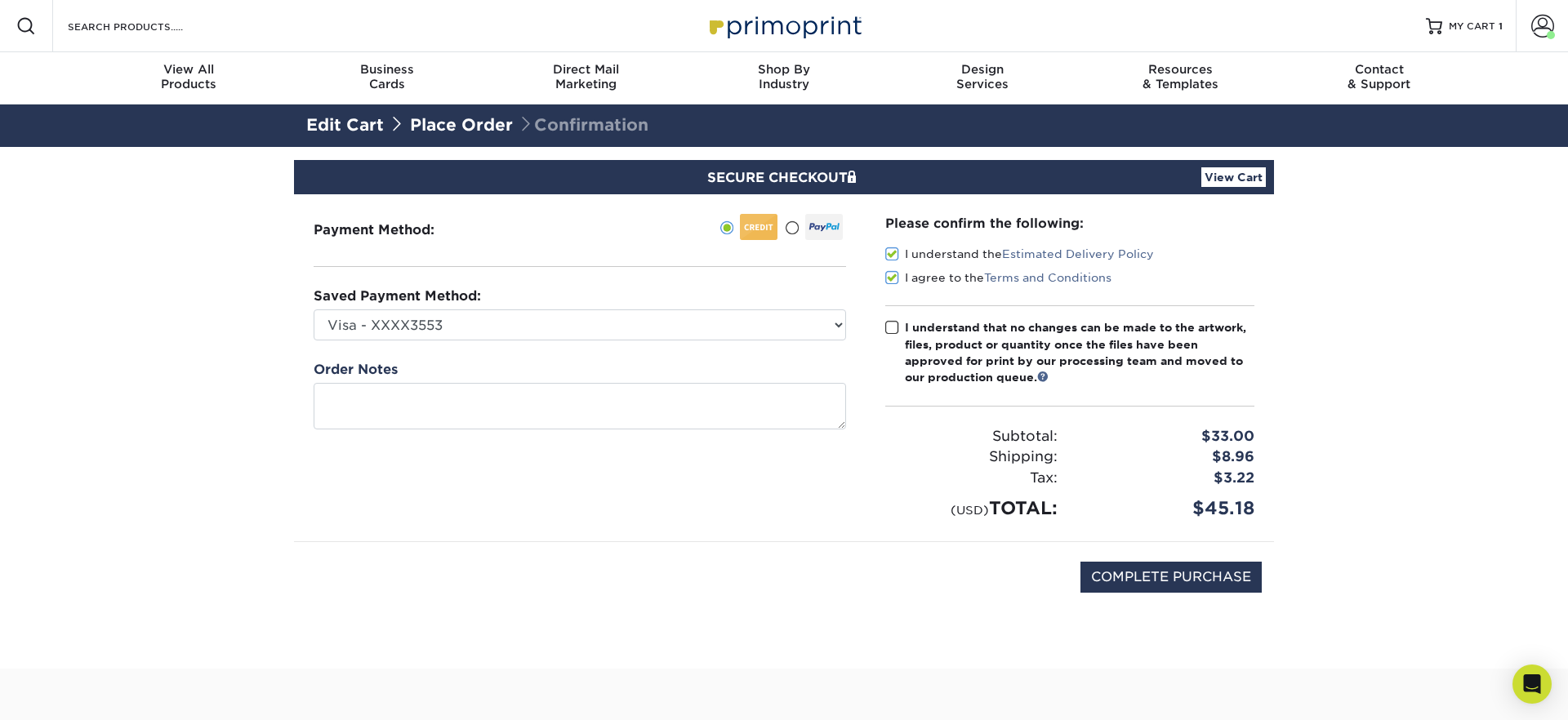
click at [891, 320] on span at bounding box center [891, 327] width 14 height 16
click at [0, 0] on input "I understand that no changes can be made to the artwork, files, product or quan…" at bounding box center [0, 0] width 0 height 0
click at [1195, 572] on input "COMPLETE PURCHASE" at bounding box center [1171, 577] width 181 height 31
type input "PROCESSING, PLEASE WAIT..."
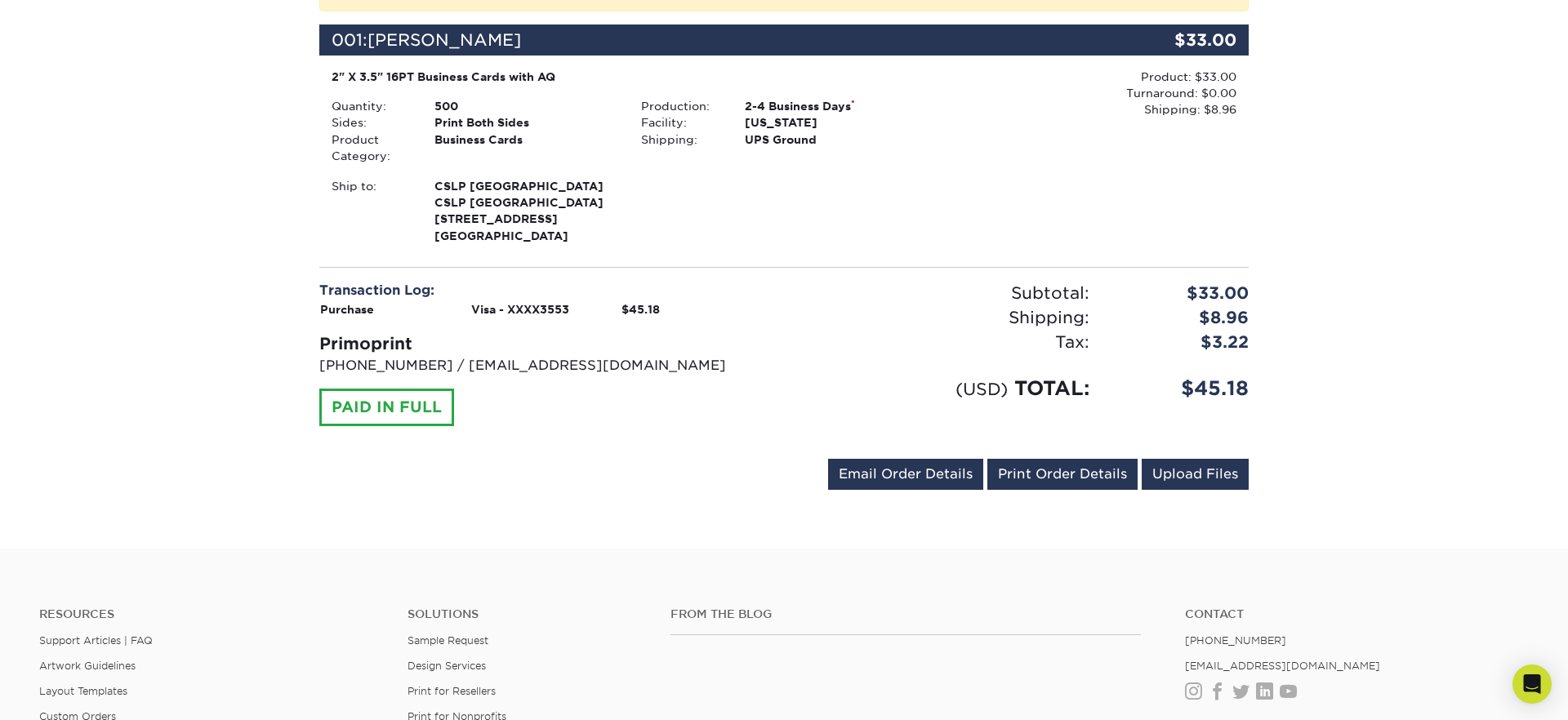
scroll to position [438, 0]
